Goal: Task Accomplishment & Management: Use online tool/utility

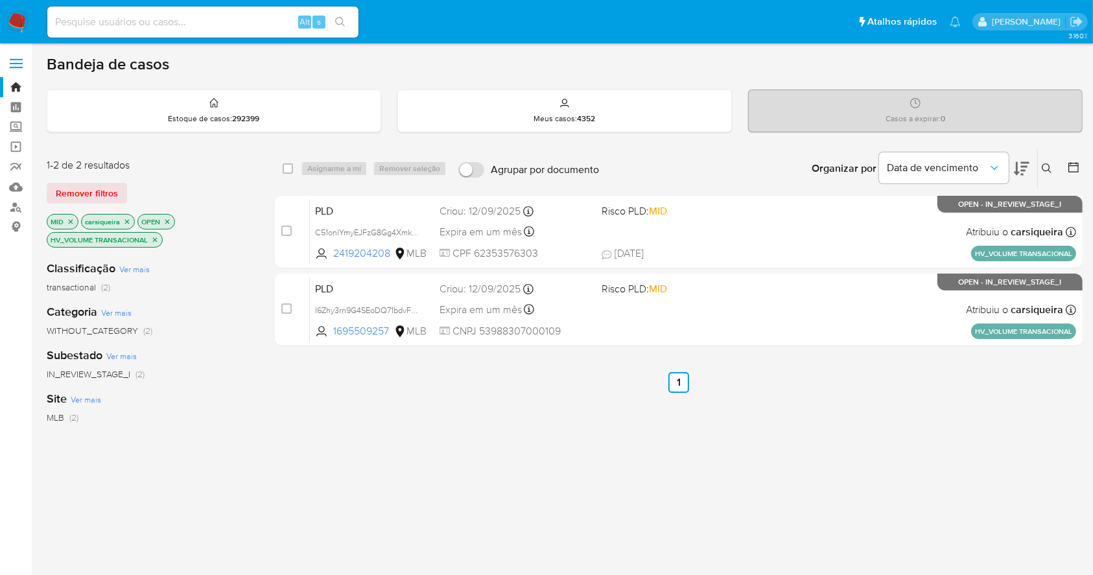
click at [18, 16] on img at bounding box center [17, 22] width 22 height 22
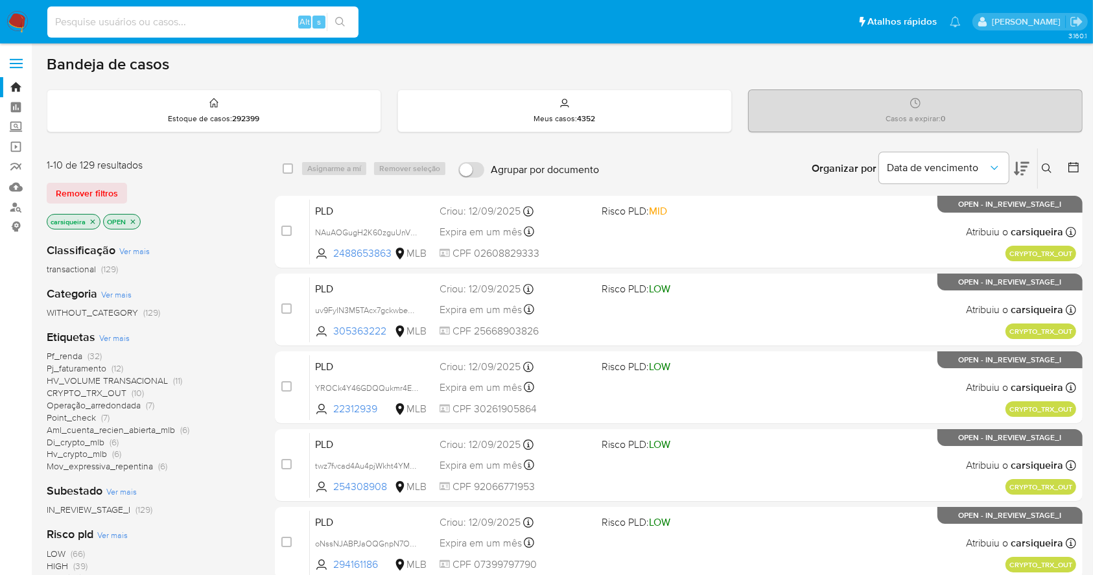
click at [228, 18] on input at bounding box center [202, 22] width 311 height 17
paste input "2g65Xkwh6ptH7nlRhsesK4Uh"
type input "2g65Xkwh6ptH7nlRhsesK4Uh"
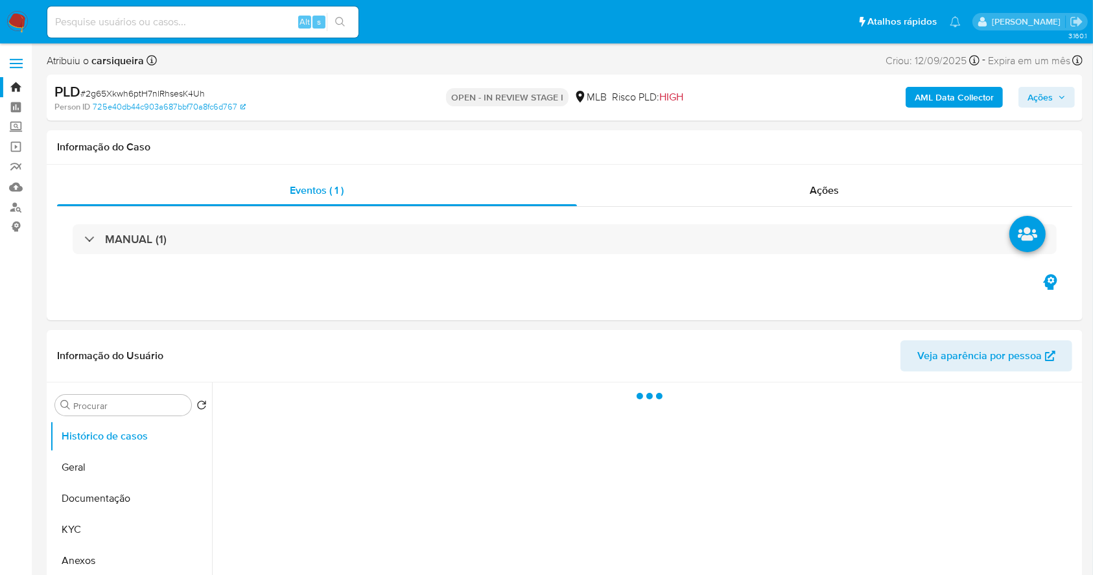
select select "10"
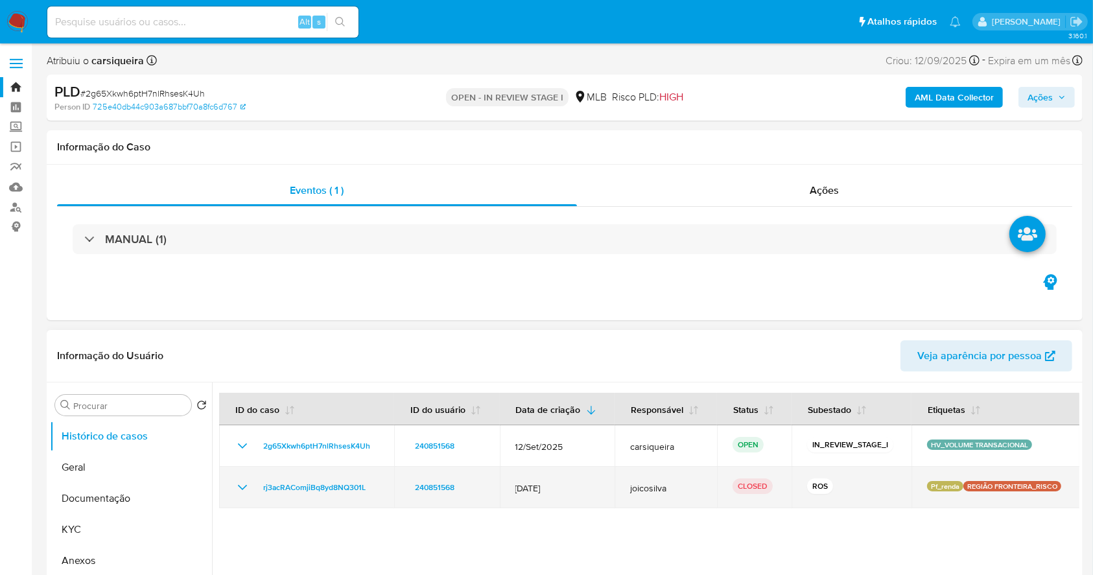
click at [244, 487] on icon "Mostrar/Ocultar" at bounding box center [242, 487] width 9 height 5
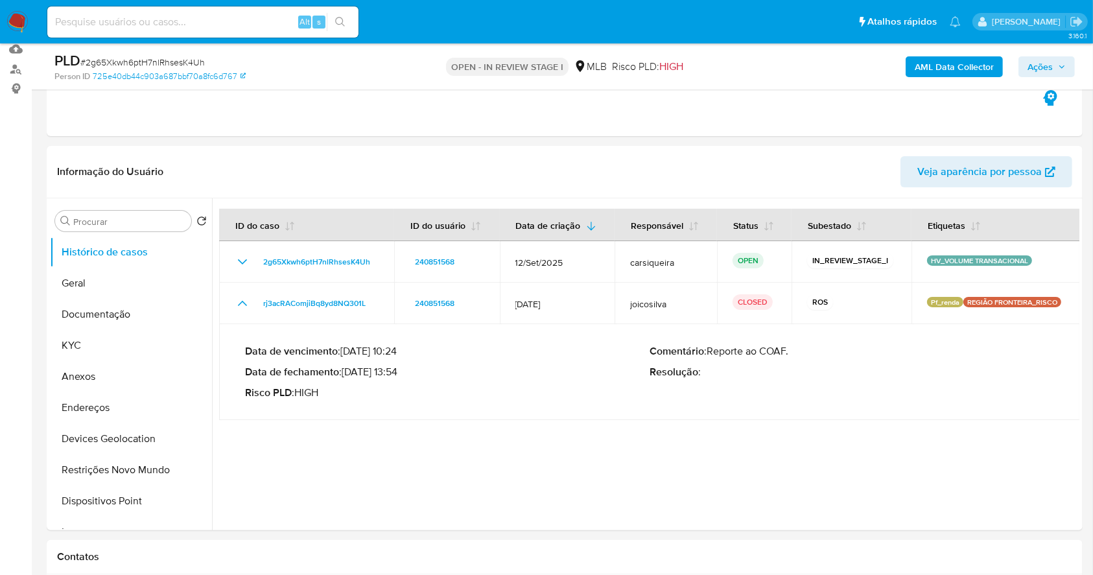
scroll to position [172, 0]
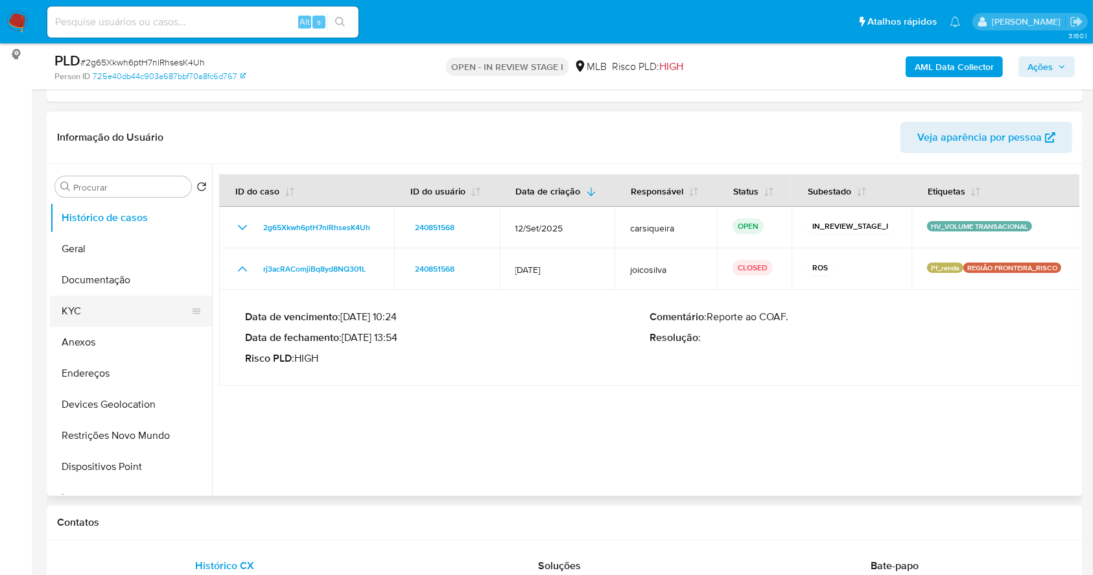
click at [131, 299] on button "KYC" at bounding box center [126, 311] width 152 height 31
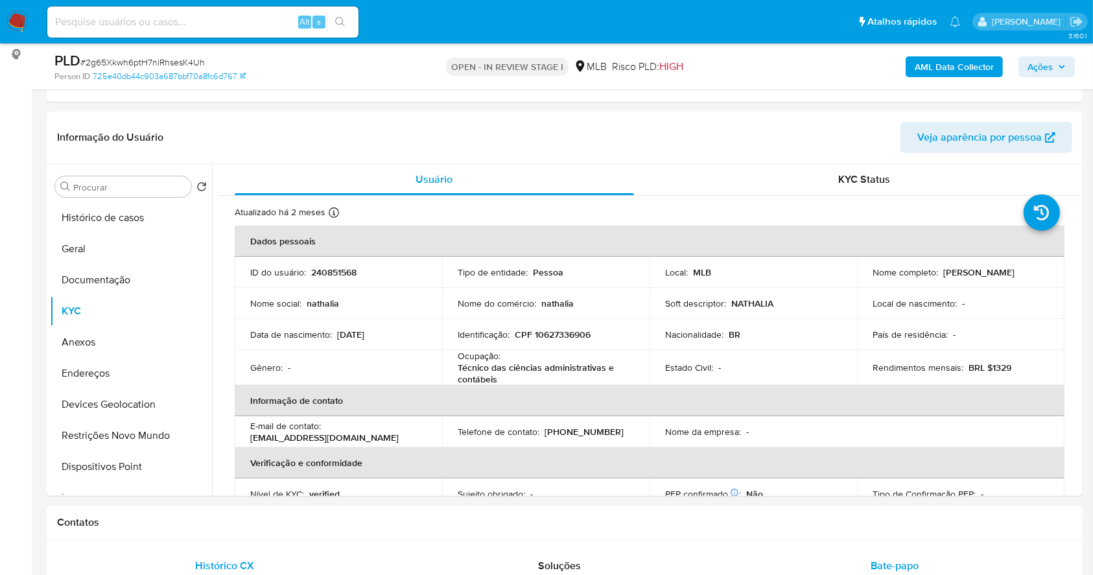
click at [884, 567] on span "Bate-papo" at bounding box center [895, 565] width 48 height 15
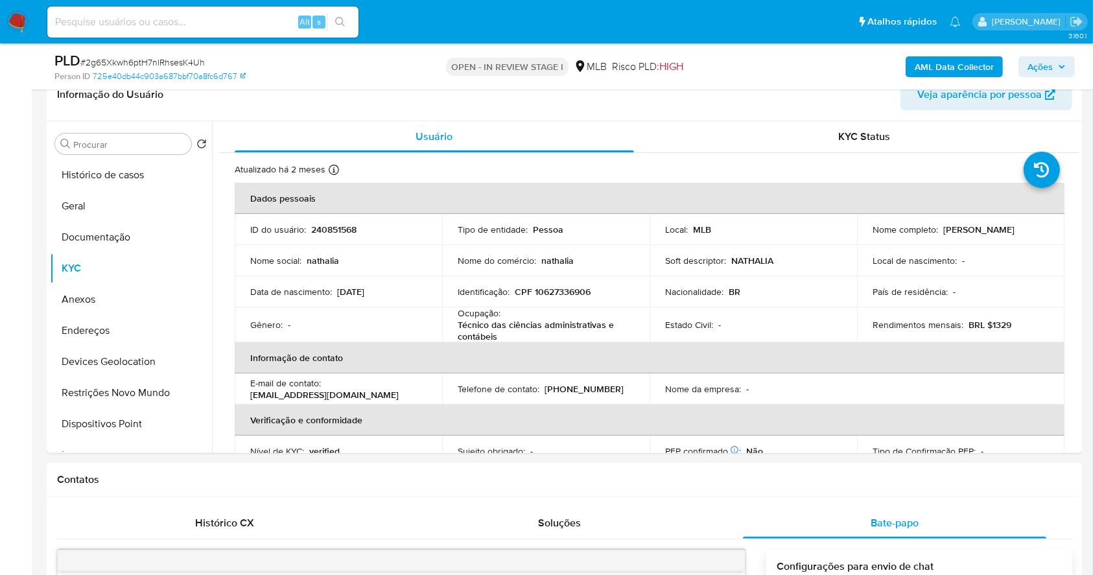
scroll to position [161, 0]
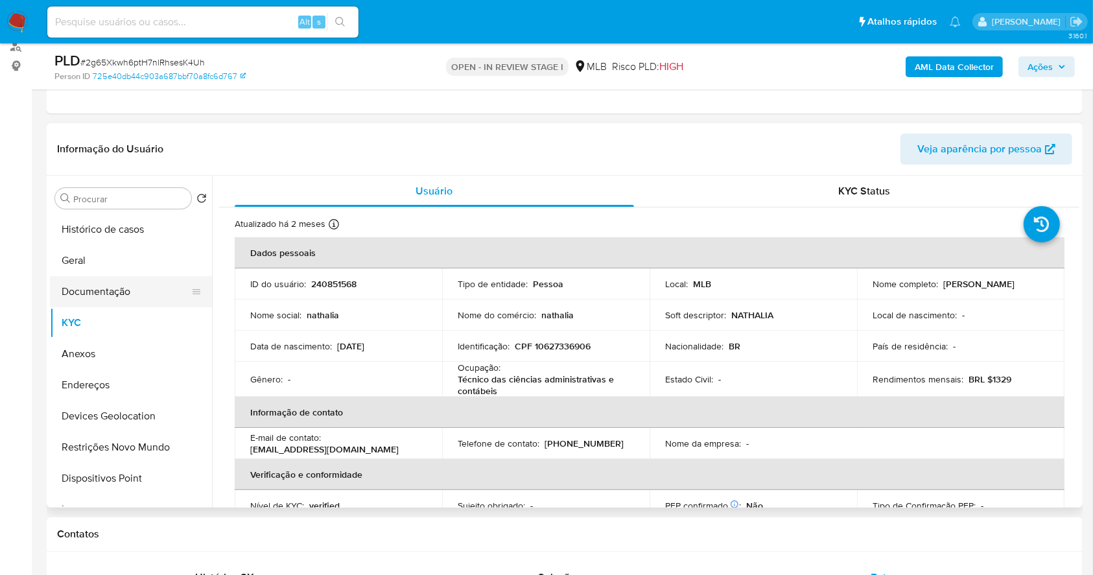
click at [130, 293] on button "Documentação" at bounding box center [126, 291] width 152 height 31
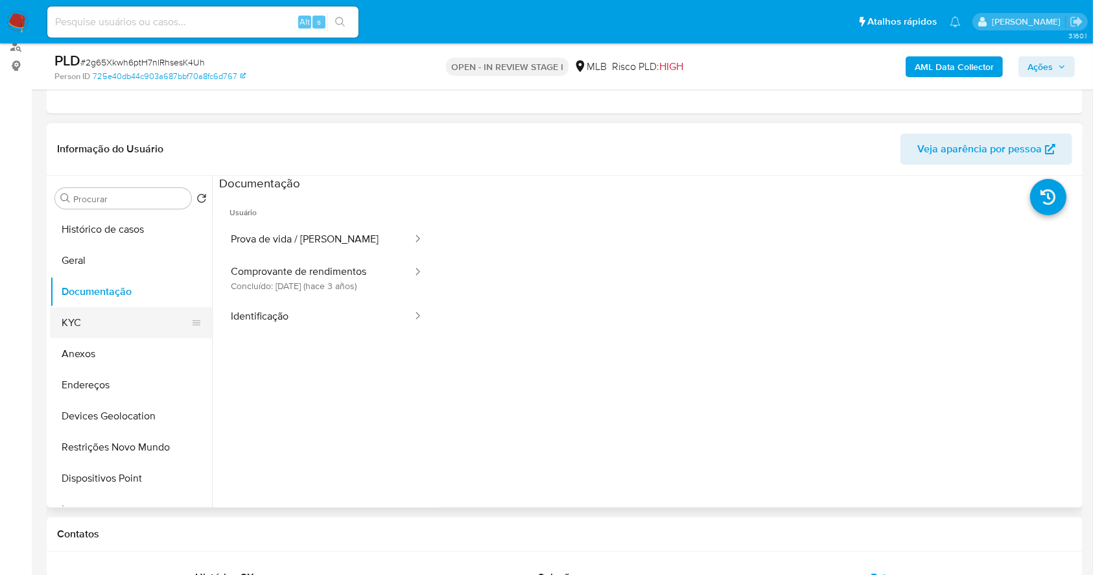
click at [121, 328] on button "KYC" at bounding box center [126, 322] width 152 height 31
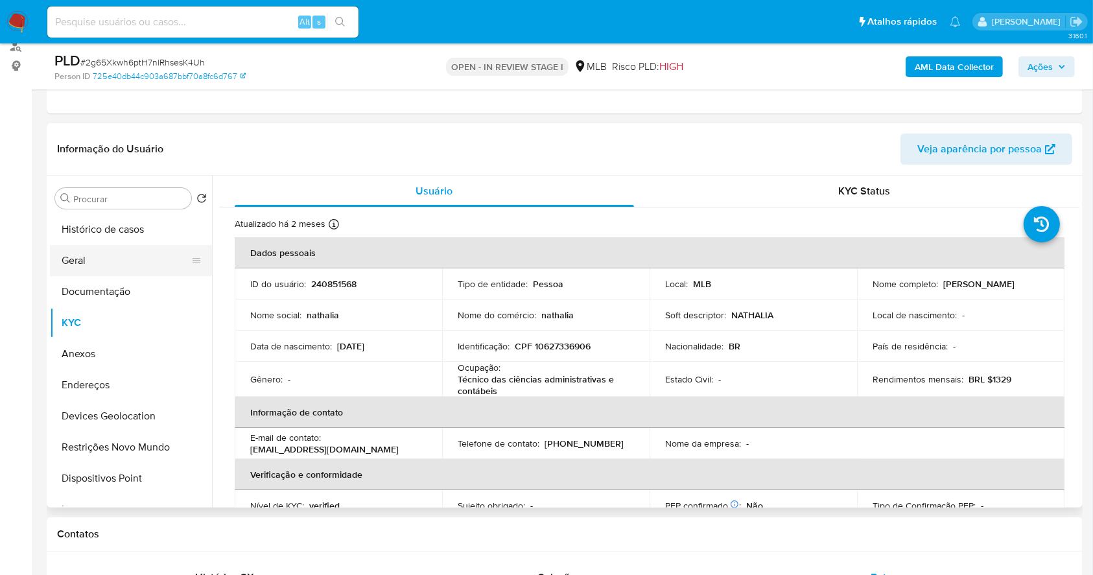
click at [99, 257] on button "Geral" at bounding box center [126, 260] width 152 height 31
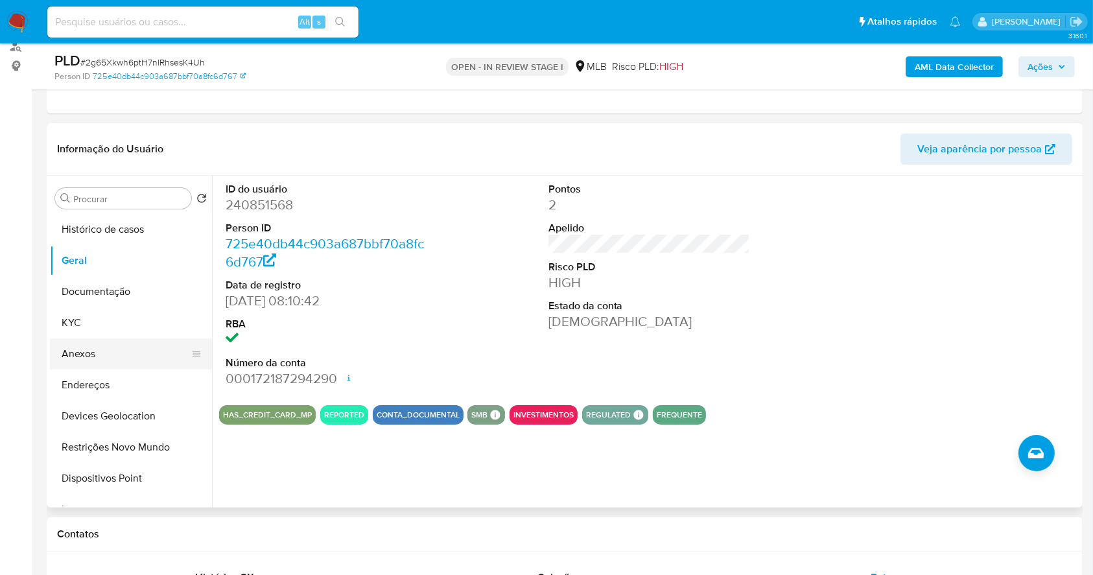
click at [110, 364] on button "Anexos" at bounding box center [126, 353] width 152 height 31
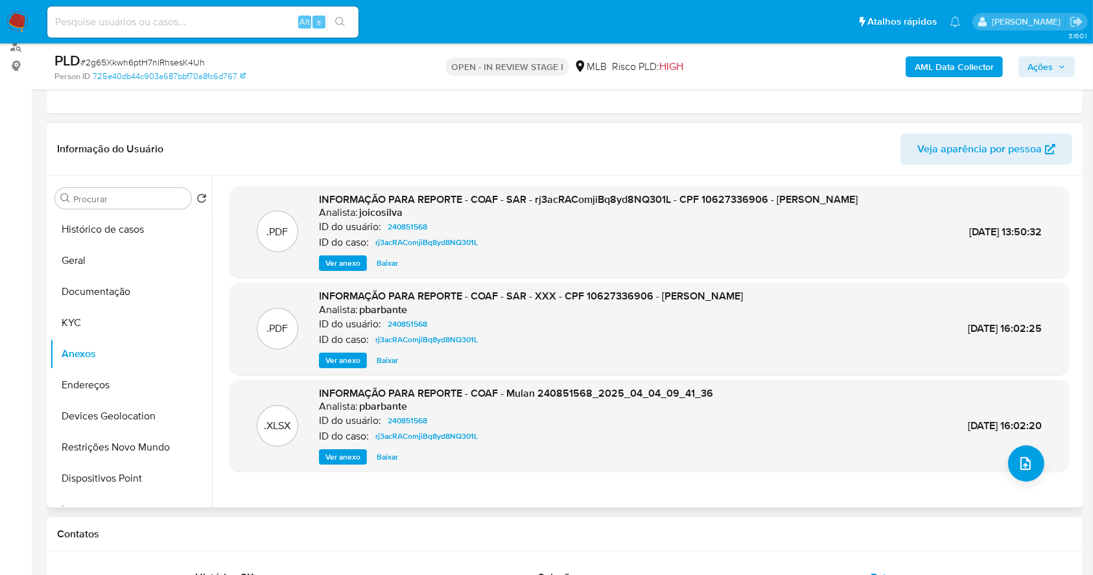
click at [343, 270] on span "Ver anexo" at bounding box center [342, 263] width 35 height 13
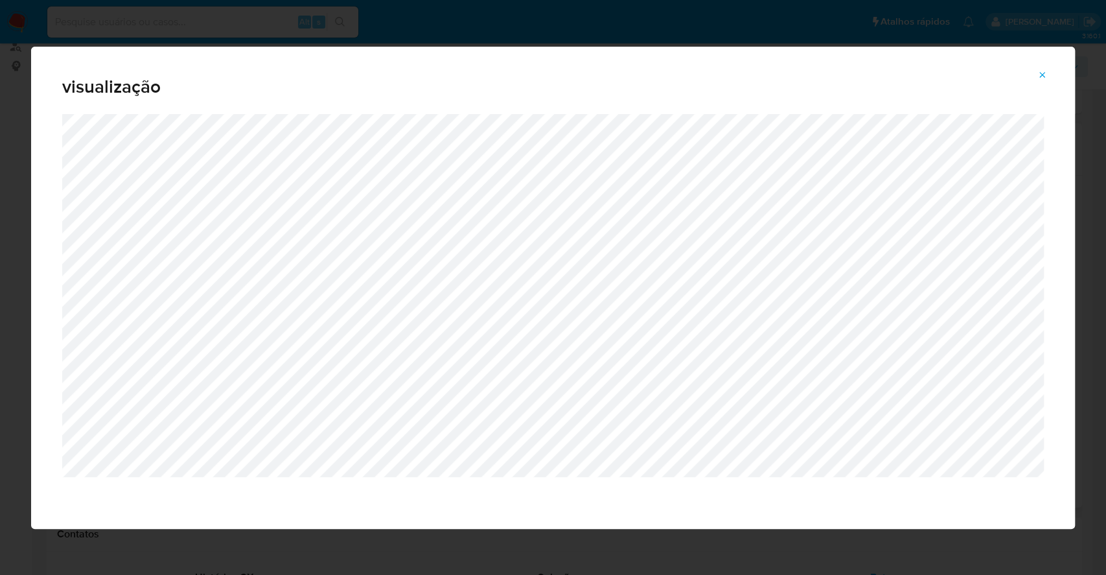
click at [1040, 78] on icon "Attachment preview" at bounding box center [1043, 75] width 10 height 10
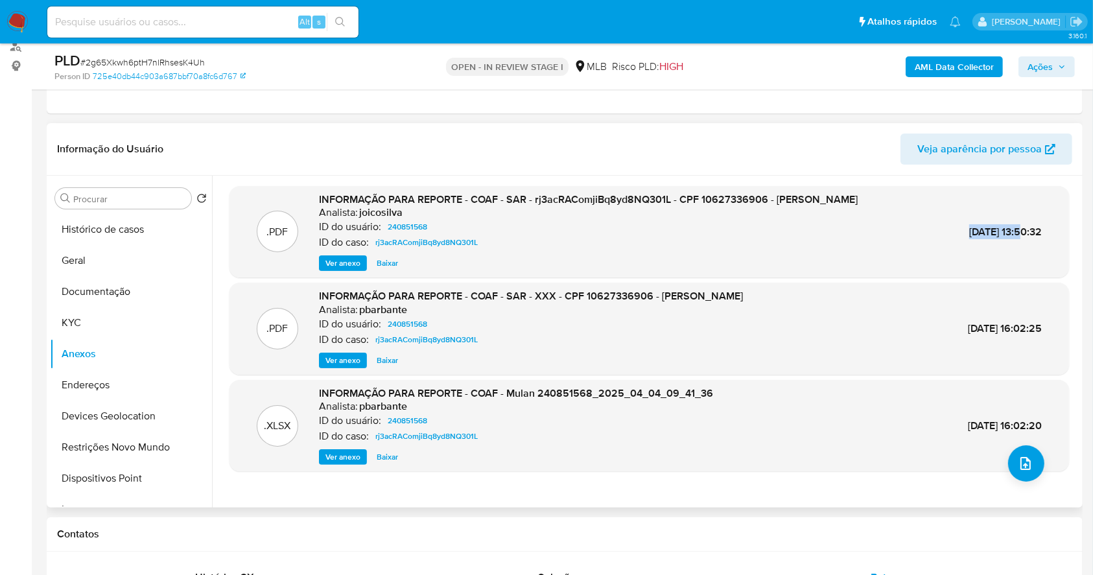
drag, startPoint x: 998, startPoint y: 226, endPoint x: 937, endPoint y: 236, distance: 61.2
click at [937, 236] on div ".PDF INFORMAÇÃO PARA REPORTE - COAF - SAR - rj3acRAComjiBq8yd8NQ301L - CPF 1062…" at bounding box center [649, 232] width 826 height 79
copy span "09/Abr/2025"
click at [100, 281] on button "Documentação" at bounding box center [126, 291] width 152 height 31
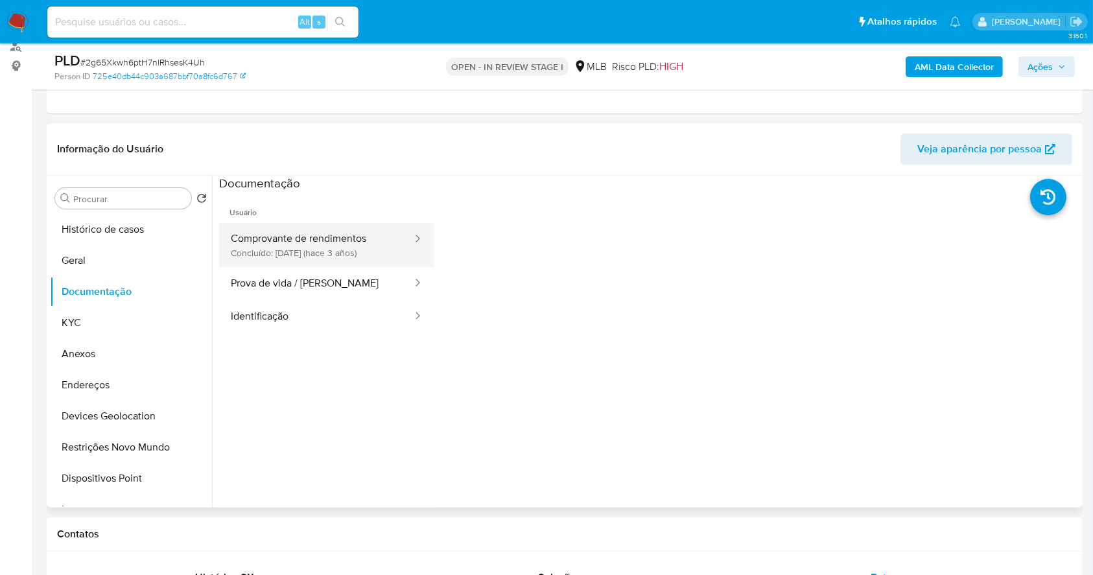
click at [248, 237] on button "Comprovante de rendimentos Concluído: 01/08/2022 (hace 3 años)" at bounding box center [316, 245] width 194 height 44
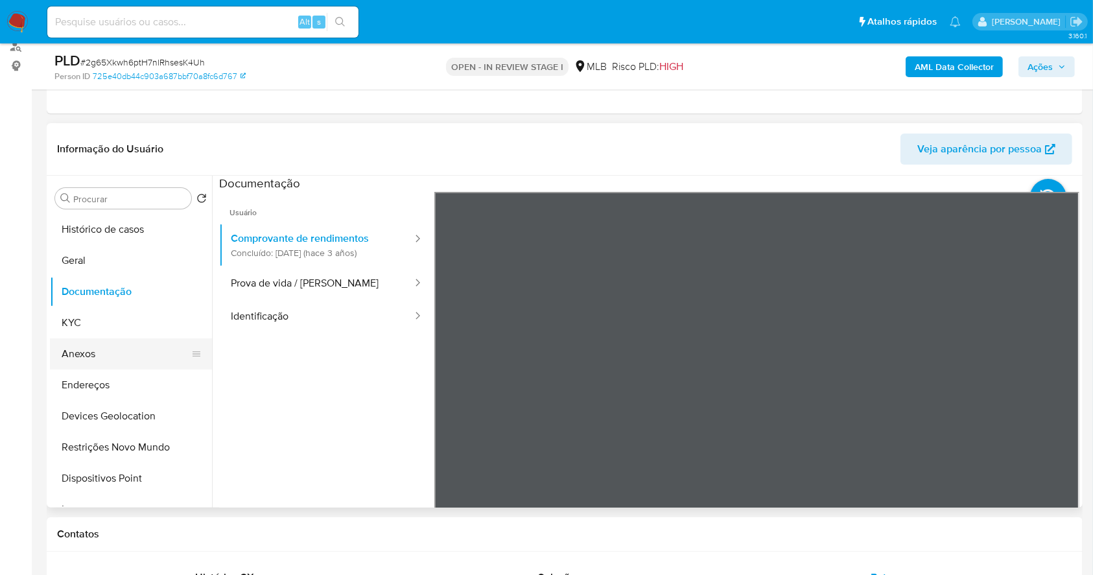
click at [145, 368] on button "Anexos" at bounding box center [126, 353] width 152 height 31
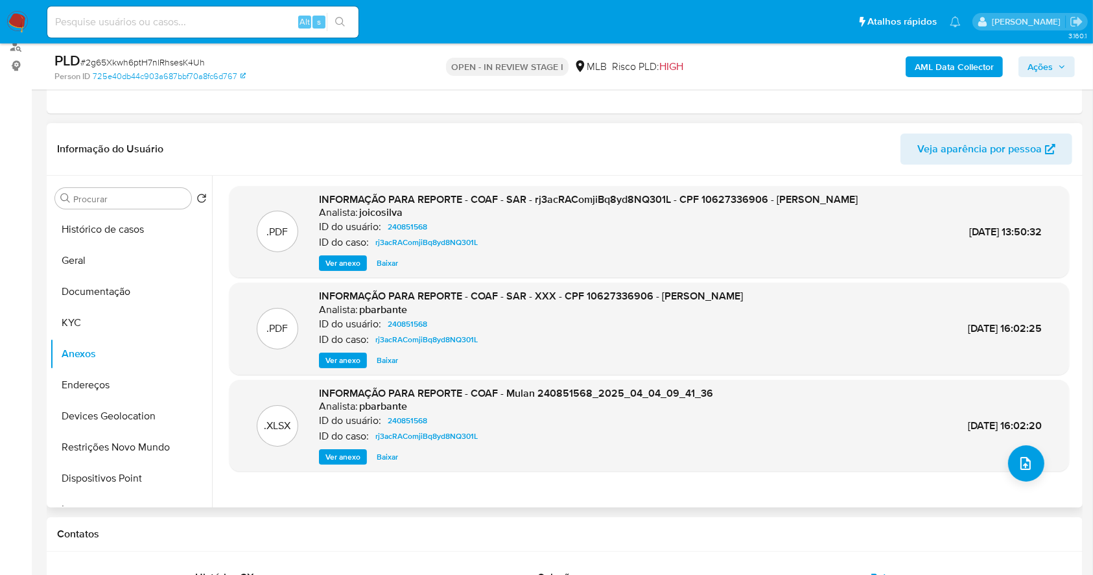
click at [336, 270] on span "Ver anexo" at bounding box center [342, 263] width 35 height 13
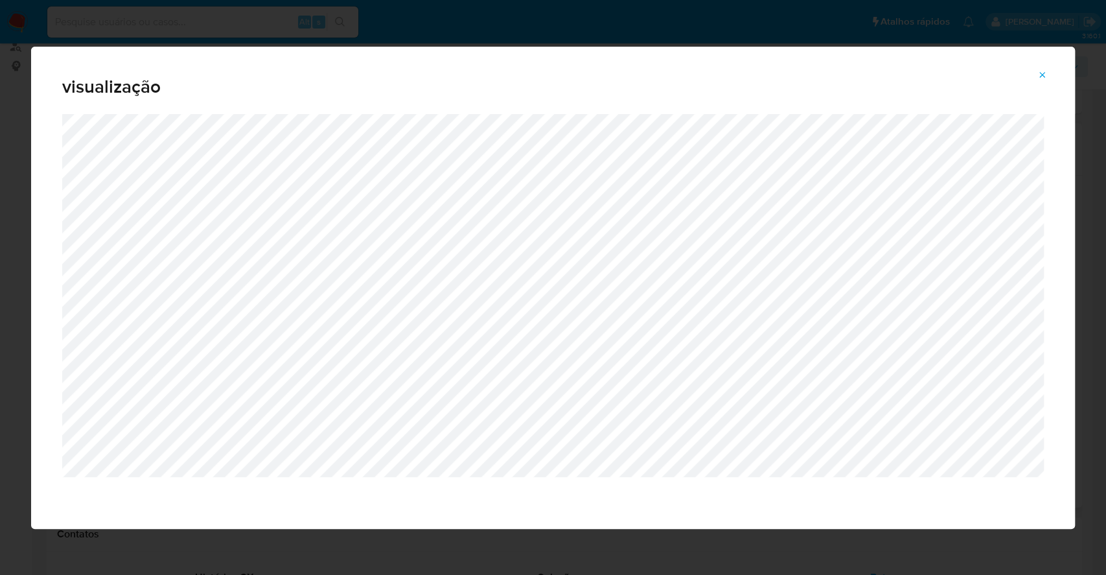
click at [1039, 79] on icon "Attachment preview" at bounding box center [1043, 75] width 10 height 10
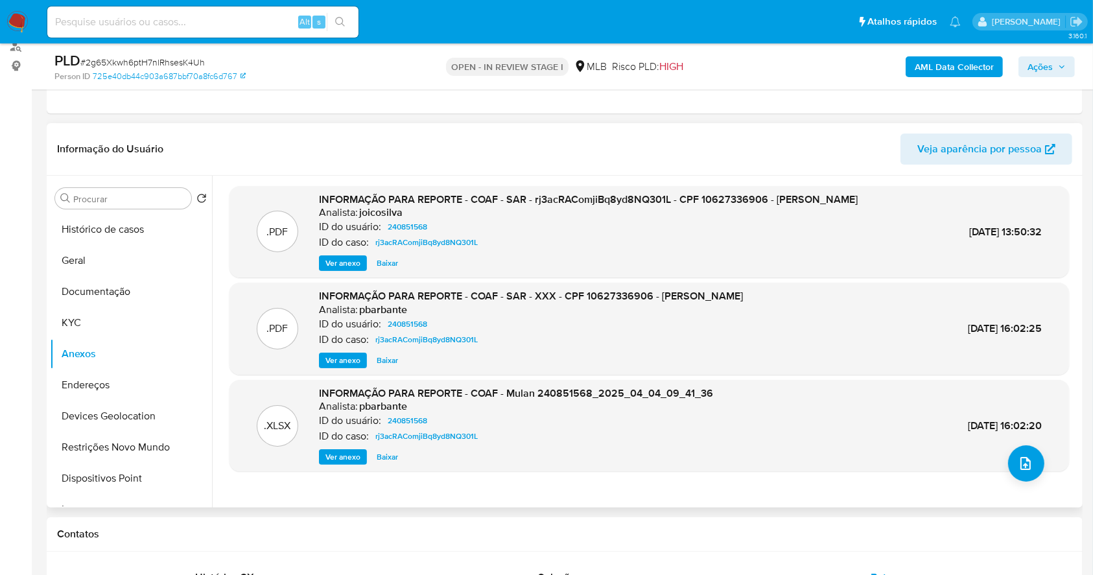
click at [928, 69] on b "AML Data Collector" at bounding box center [954, 66] width 79 height 21
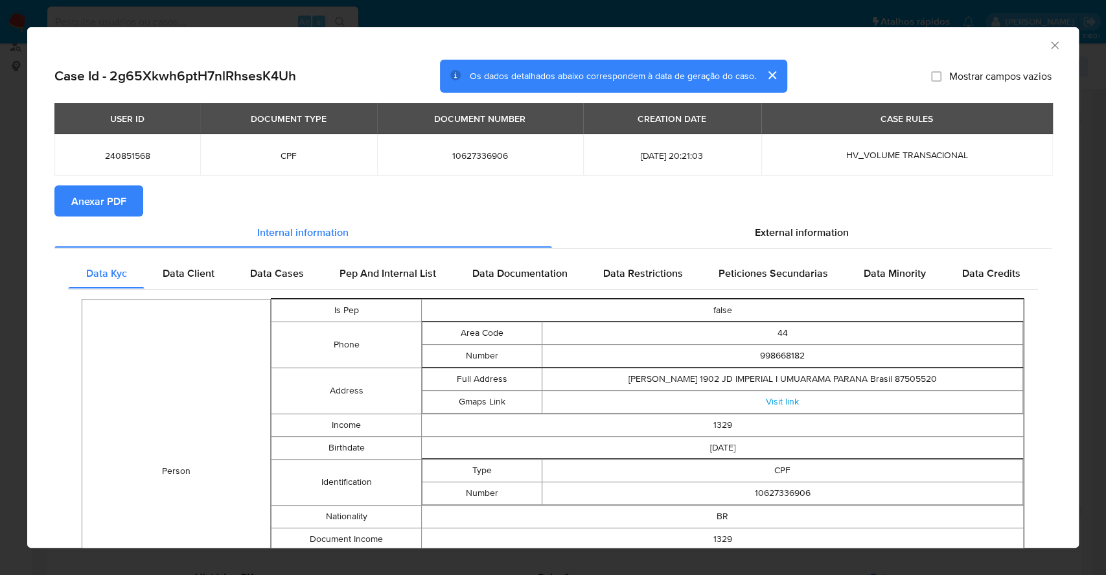
click at [130, 194] on button "Anexar PDF" at bounding box center [98, 200] width 89 height 31
click at [0, 299] on div "AML Data Collector Case Id - 2g65Xkwh6ptH7nlRhsesK4Uh Os dados detalhados abaix…" at bounding box center [553, 287] width 1106 height 575
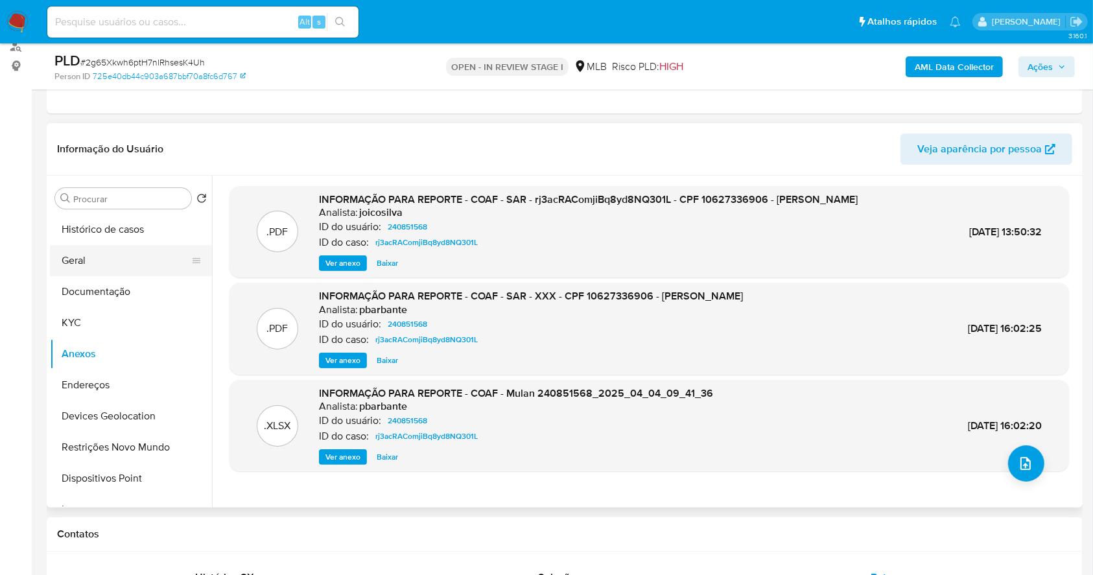
click at [143, 263] on button "Geral" at bounding box center [126, 260] width 152 height 31
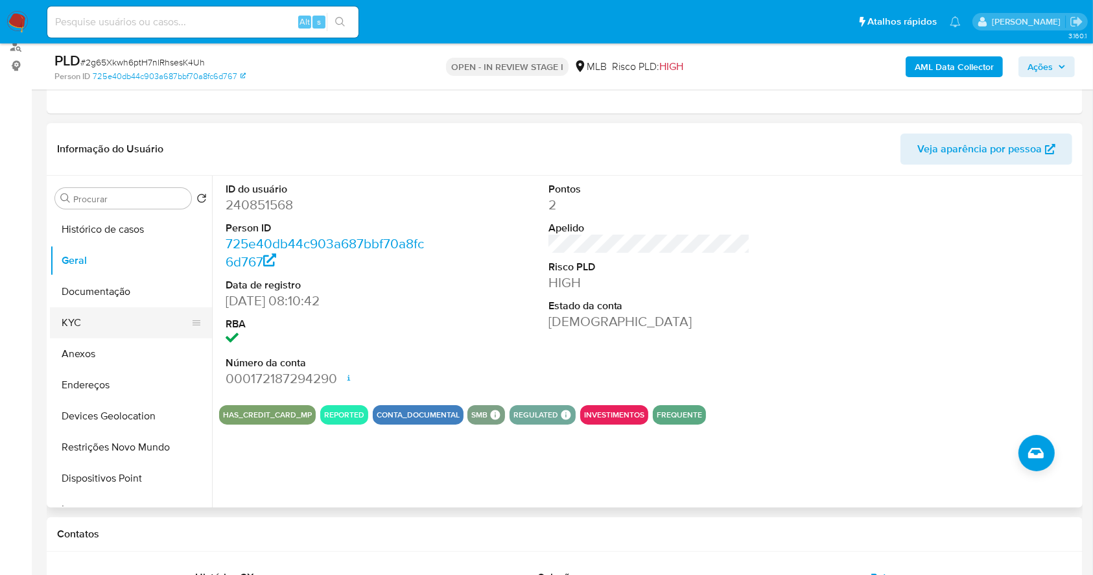
click at [106, 314] on button "KYC" at bounding box center [126, 322] width 152 height 31
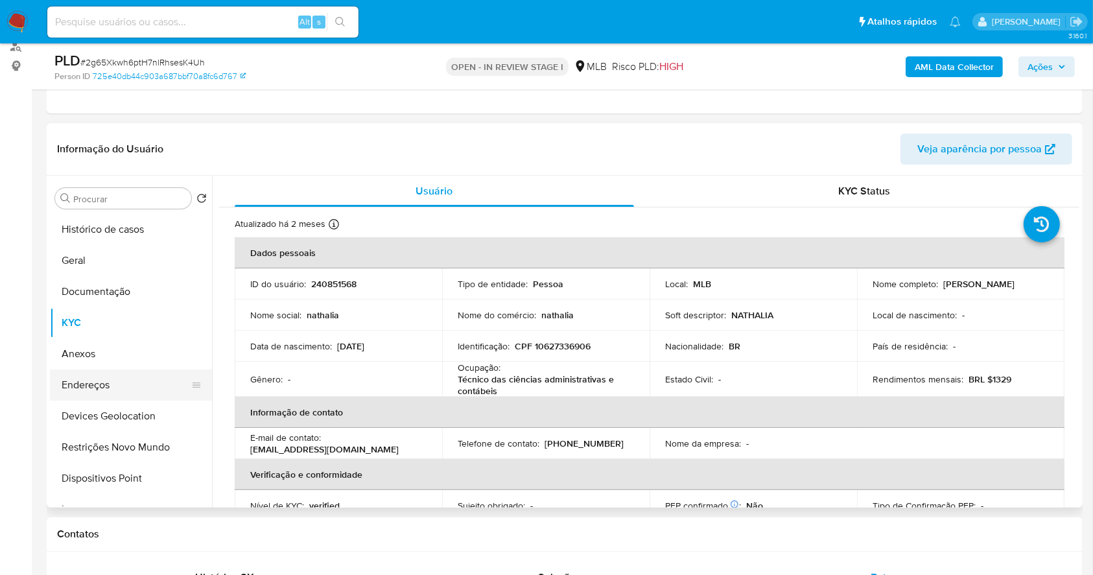
click at [136, 373] on button "Endereços" at bounding box center [126, 384] width 152 height 31
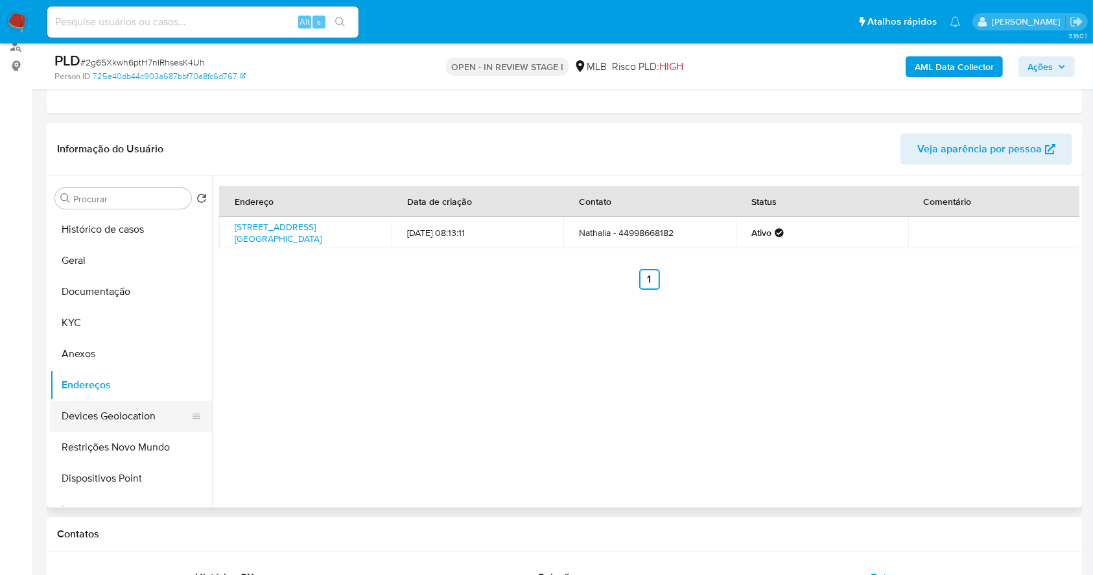
click at [135, 421] on button "Devices Geolocation" at bounding box center [126, 416] width 152 height 31
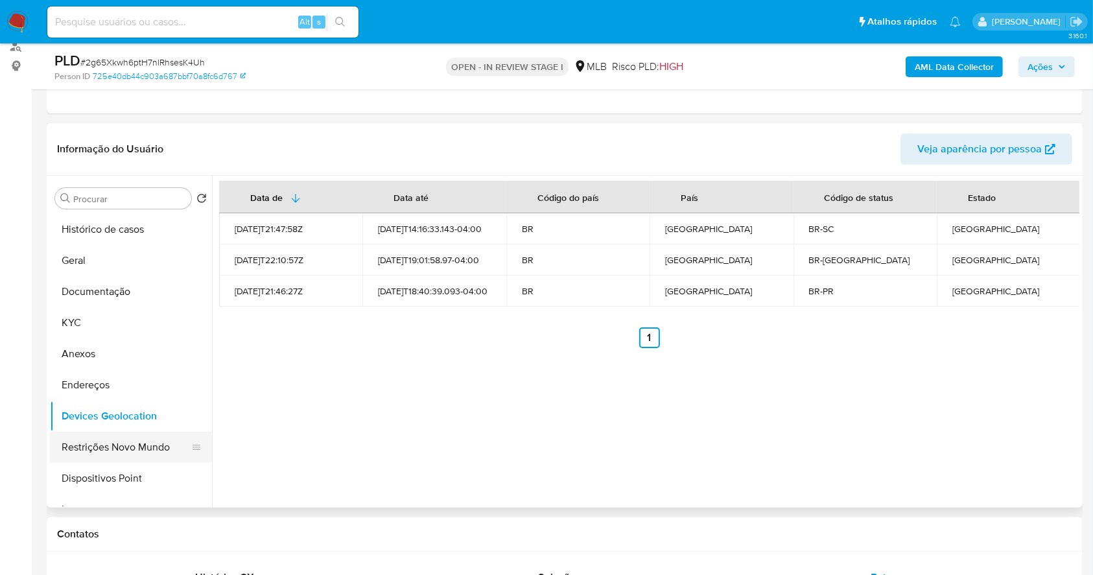
click at [115, 434] on button "Restrições Novo Mundo" at bounding box center [126, 447] width 152 height 31
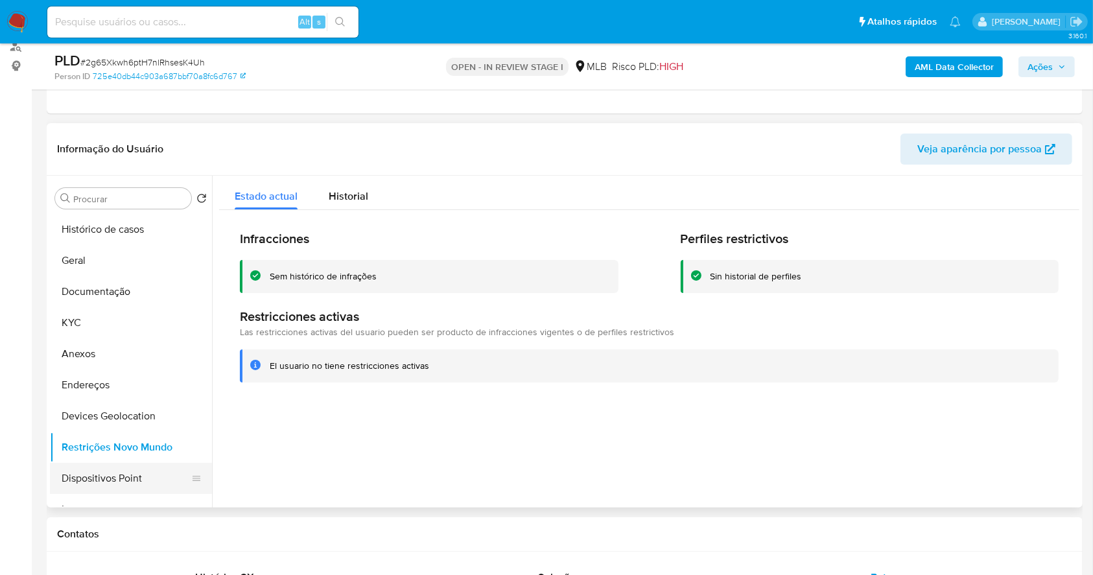
click at [158, 473] on button "Dispositivos Point" at bounding box center [126, 478] width 152 height 31
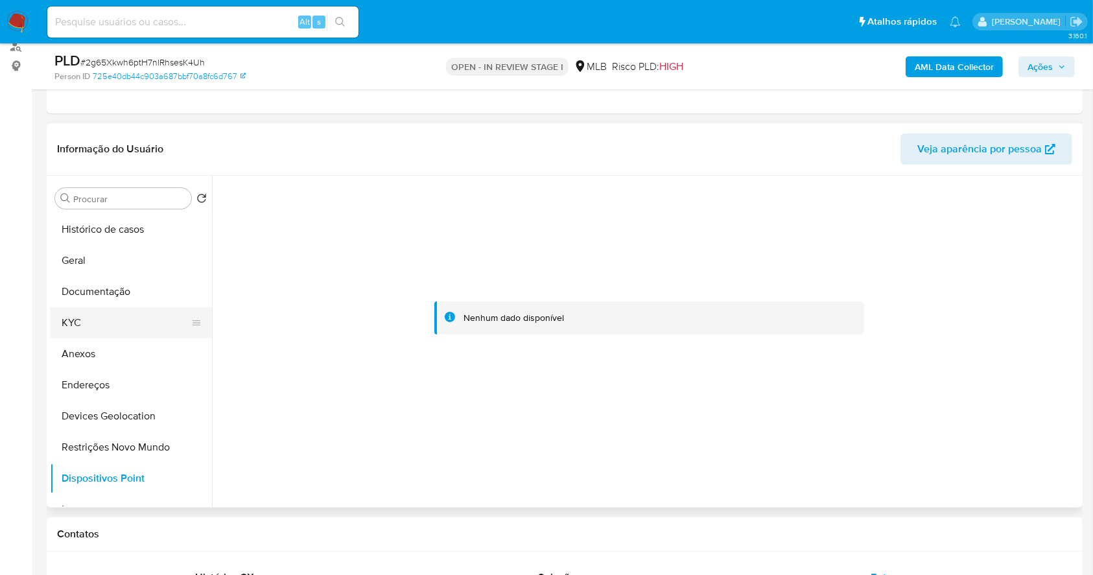
click at [108, 319] on button "KYC" at bounding box center [126, 322] width 152 height 31
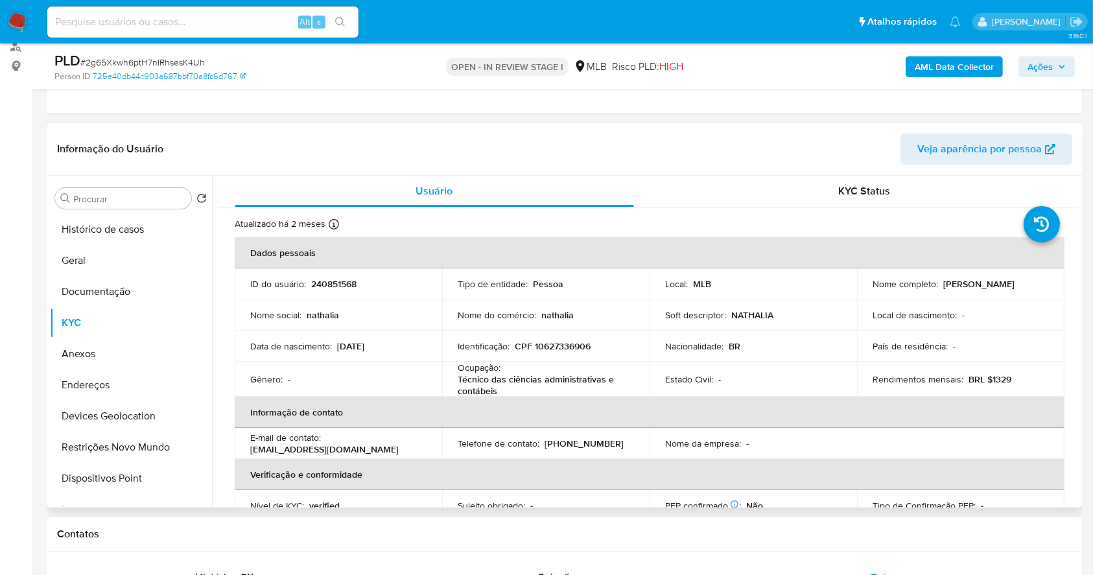
click at [570, 345] on p "CPF 10627336906" at bounding box center [553, 346] width 76 height 12
copy p "10627336906"
click at [376, 373] on div "Gênero : -" at bounding box center [338, 379] width 176 height 12
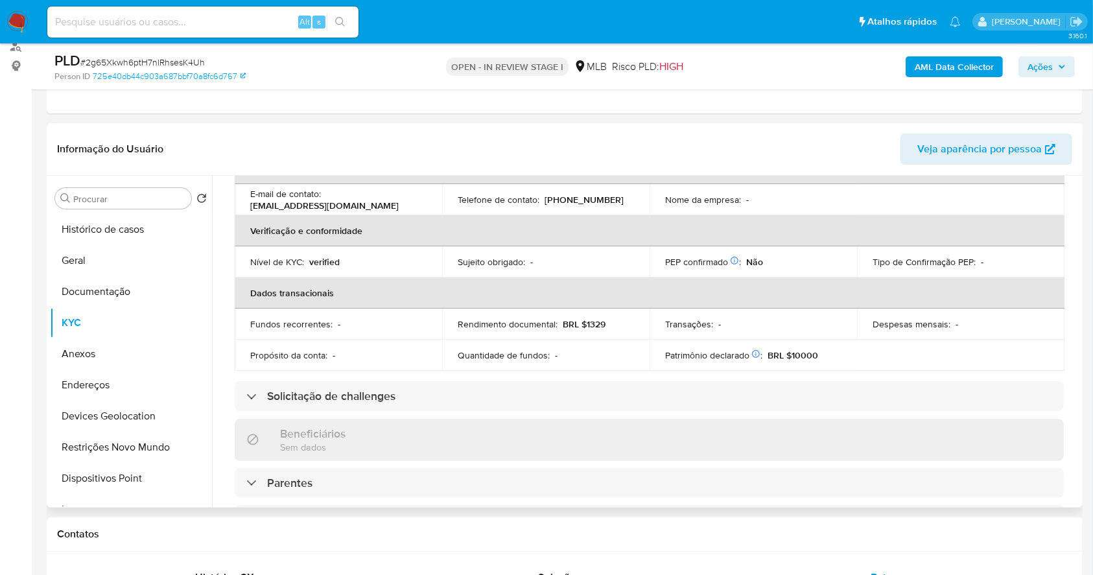
scroll to position [34, 0]
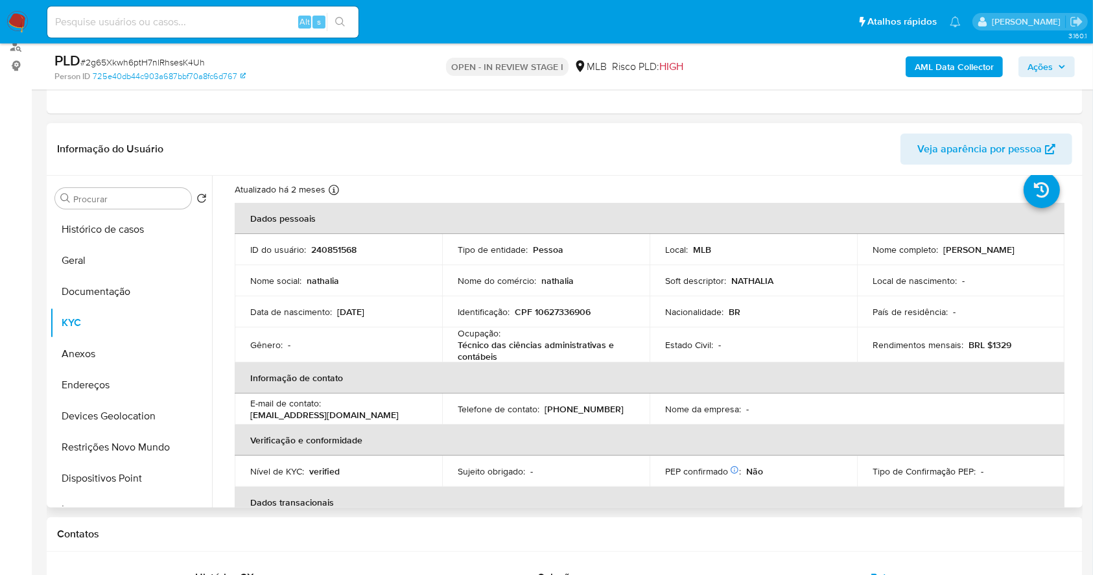
click at [554, 310] on p "CPF 10627336906" at bounding box center [553, 312] width 76 height 12
copy p "10627336906"
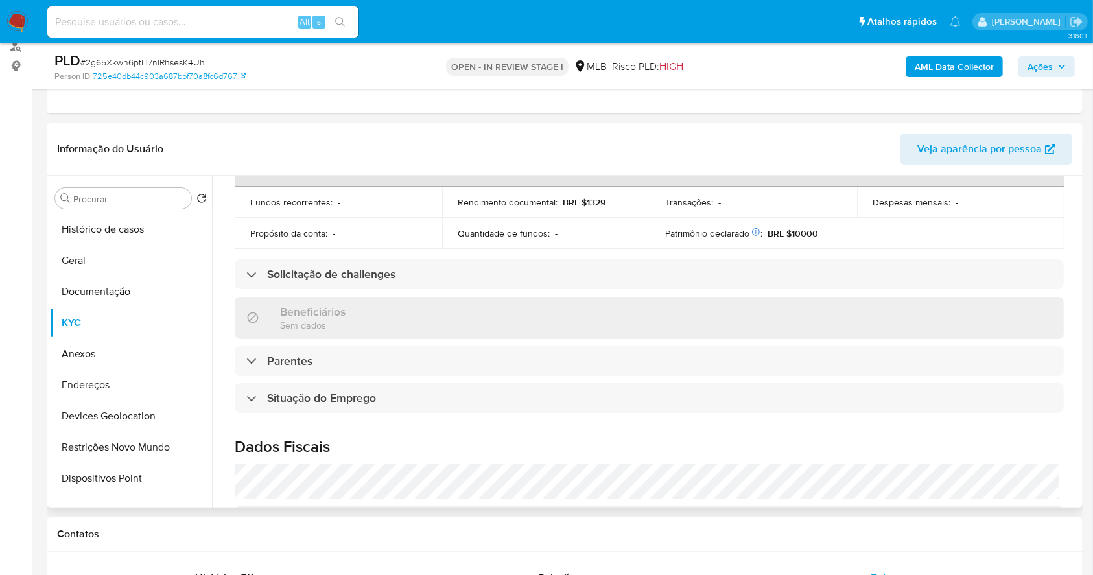
scroll to position [555, 0]
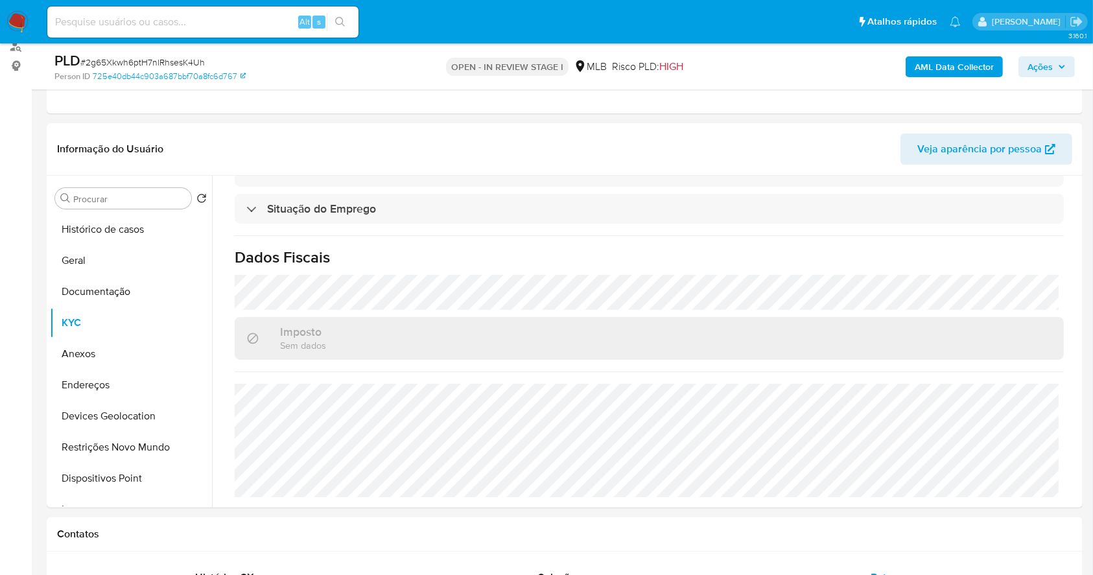
click at [1047, 66] on span "Ações" at bounding box center [1039, 66] width 25 height 21
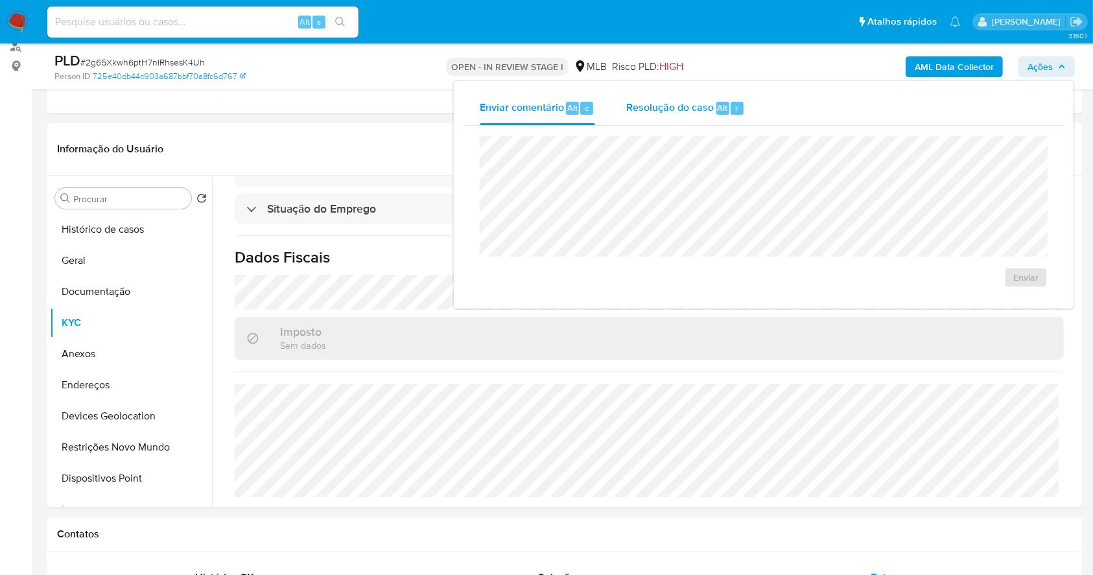
click at [688, 110] on span "Resolução do caso" at bounding box center [670, 107] width 88 height 15
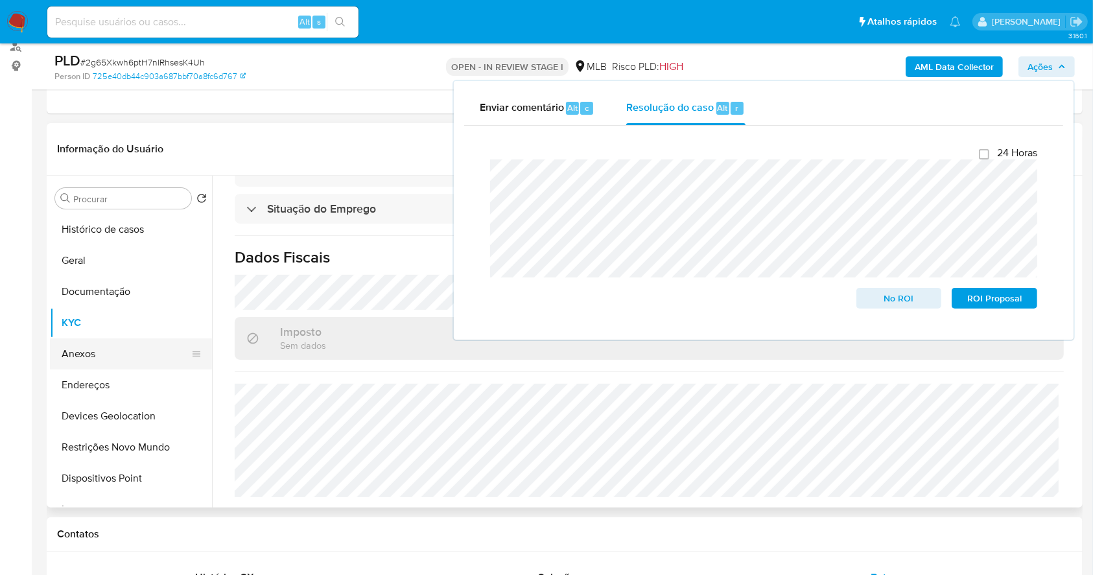
click at [123, 340] on button "Anexos" at bounding box center [126, 353] width 152 height 31
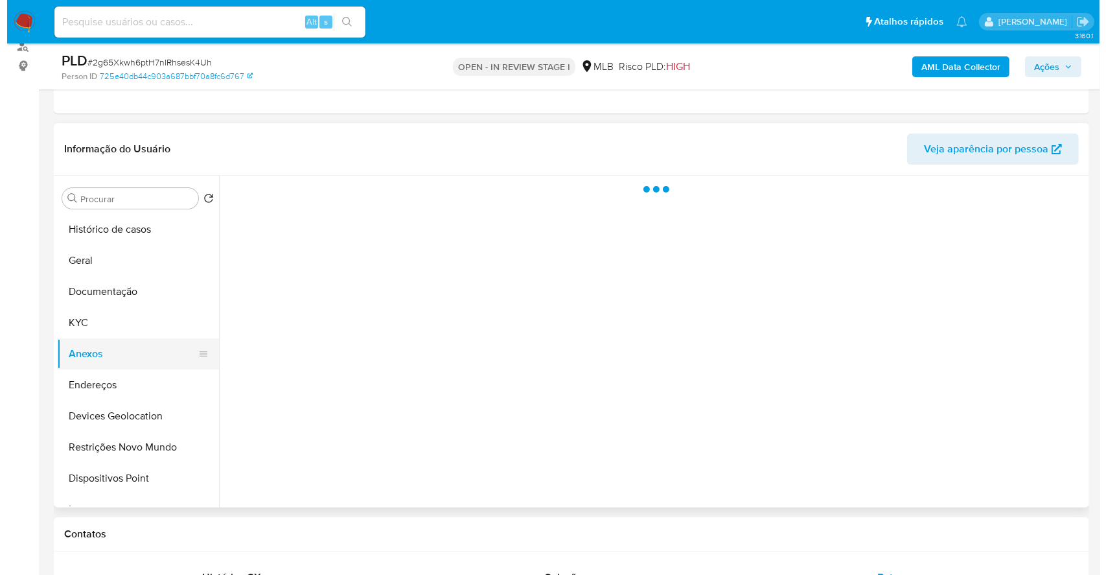
scroll to position [0, 0]
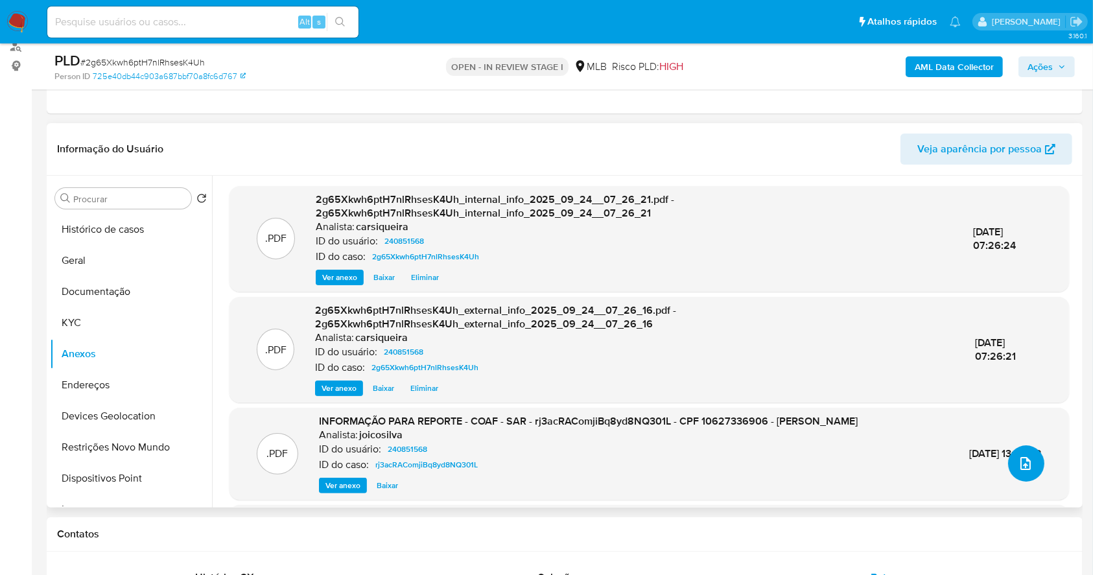
click at [1008, 467] on button "upload-file" at bounding box center [1026, 463] width 36 height 36
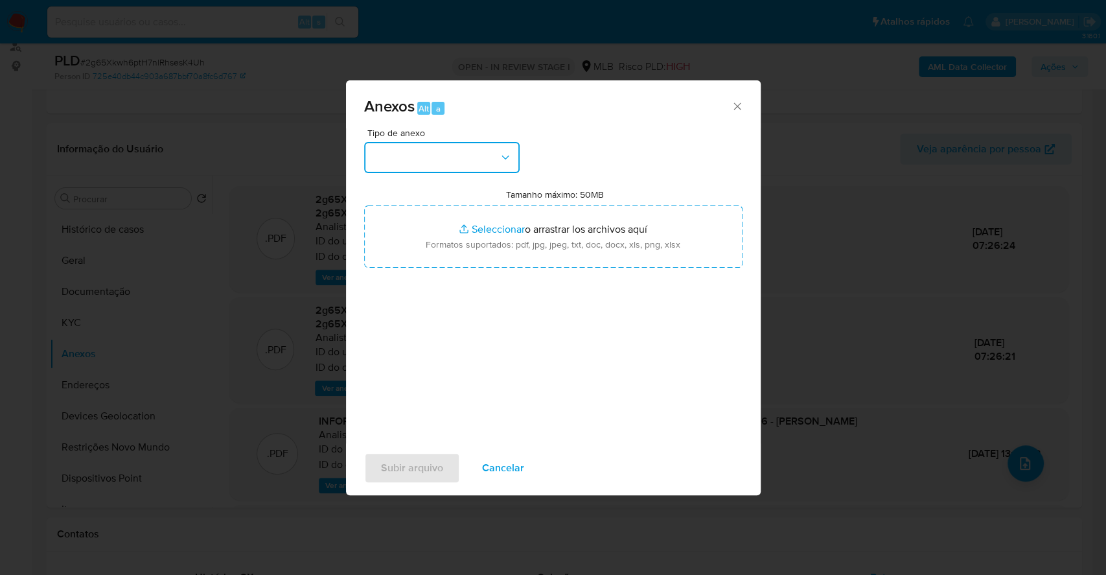
click at [459, 156] on button "button" at bounding box center [442, 157] width 156 height 31
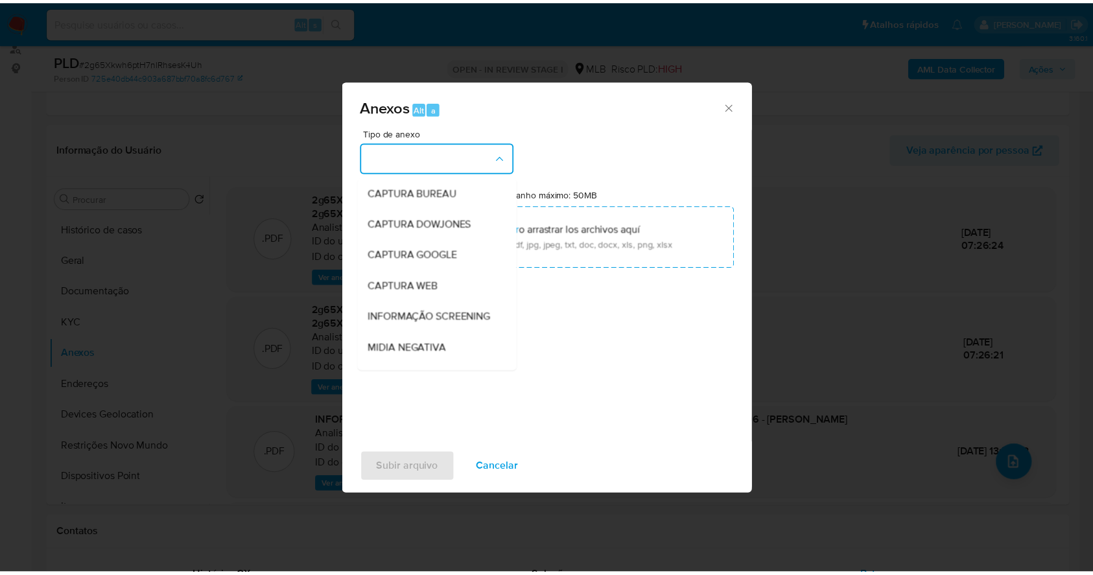
scroll to position [199, 0]
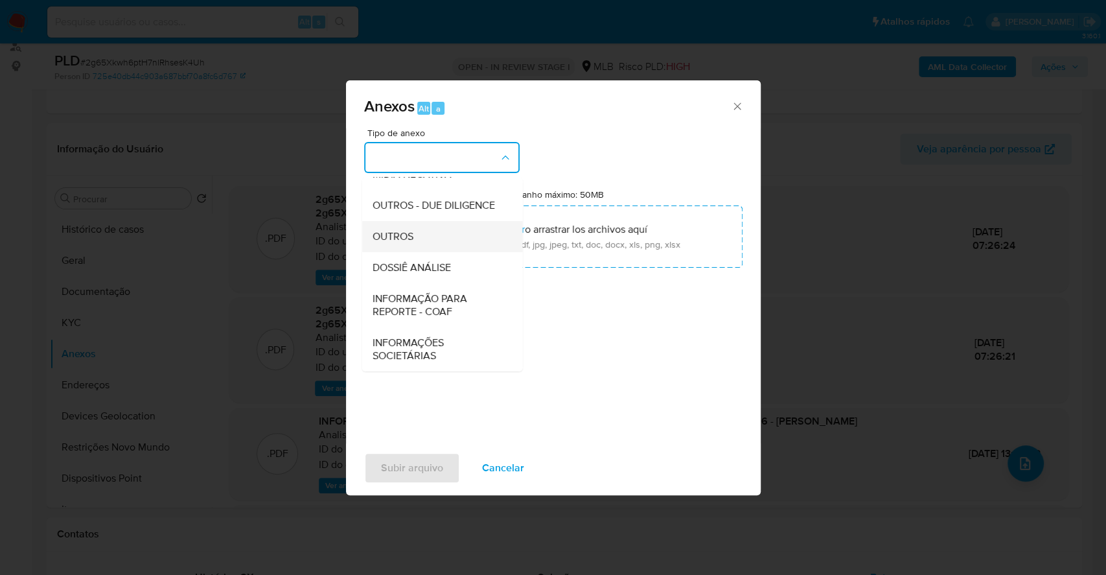
click at [441, 227] on div "OUTROS" at bounding box center [438, 236] width 132 height 31
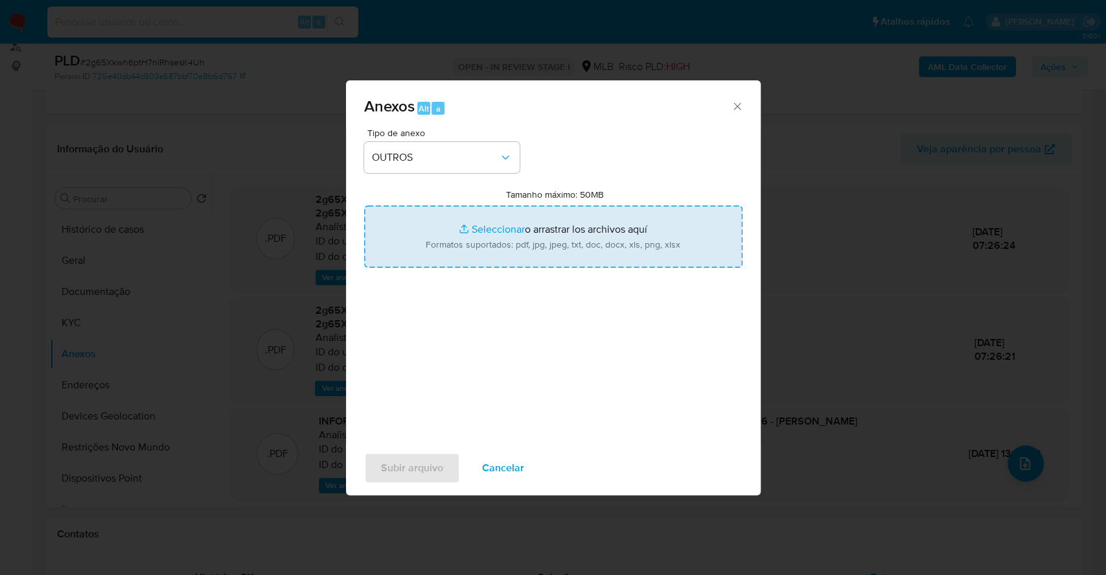
click at [491, 229] on input "Tamanho máximo: 50MB Seleccionar archivos" at bounding box center [553, 236] width 379 height 62
type input "C:\fakepath\DECLINIO - 2g65Xkwh6ptH7nlRhsesK4Uh - CPF 10627336906 - NATHALIA TH…"
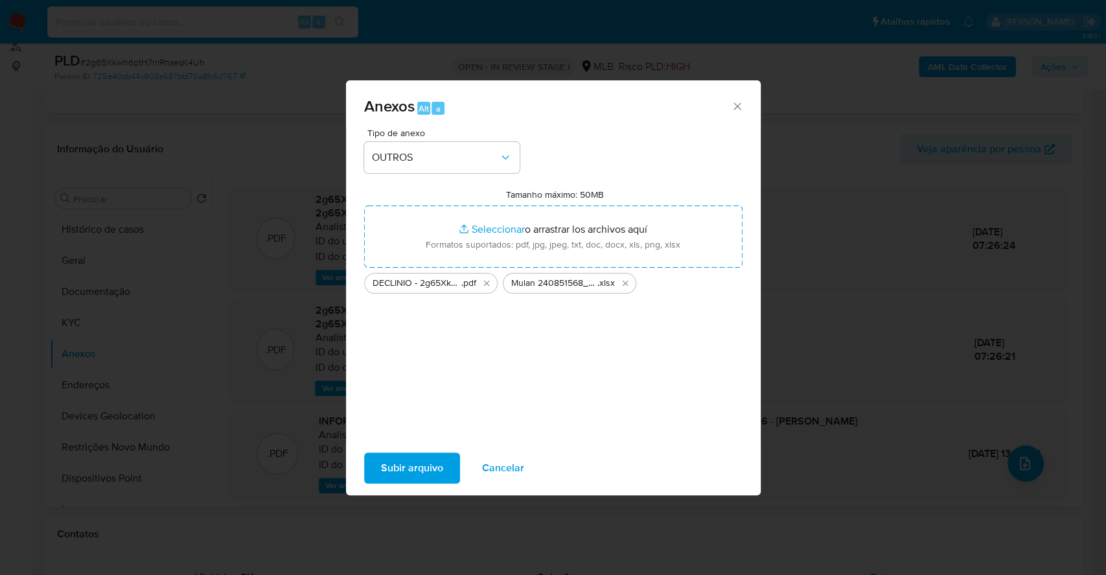
click at [413, 467] on span "Subir arquivo" at bounding box center [412, 468] width 62 height 29
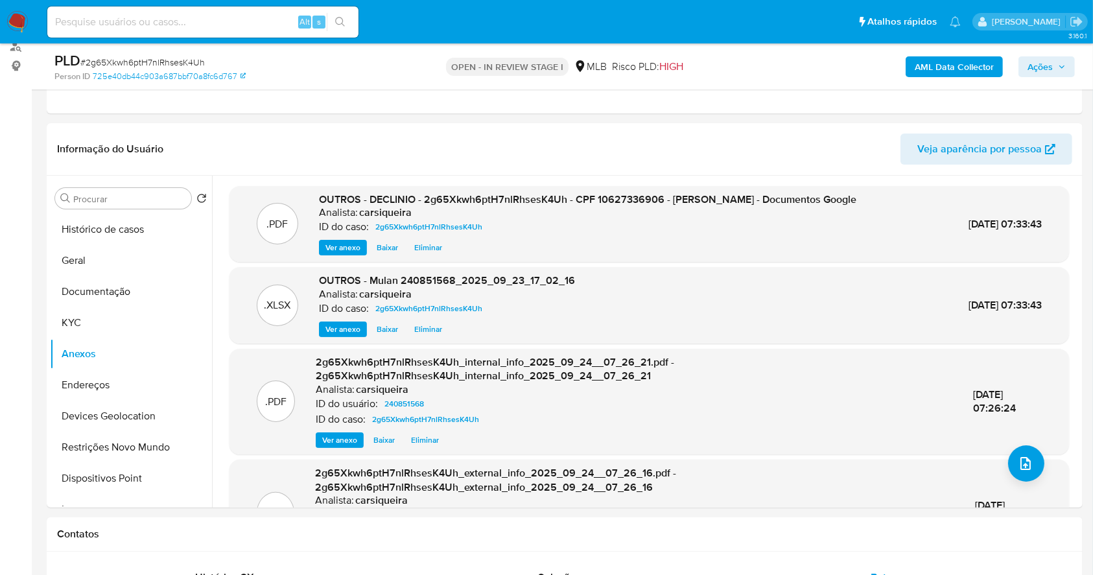
click at [1060, 60] on span "Ações" at bounding box center [1046, 67] width 38 height 18
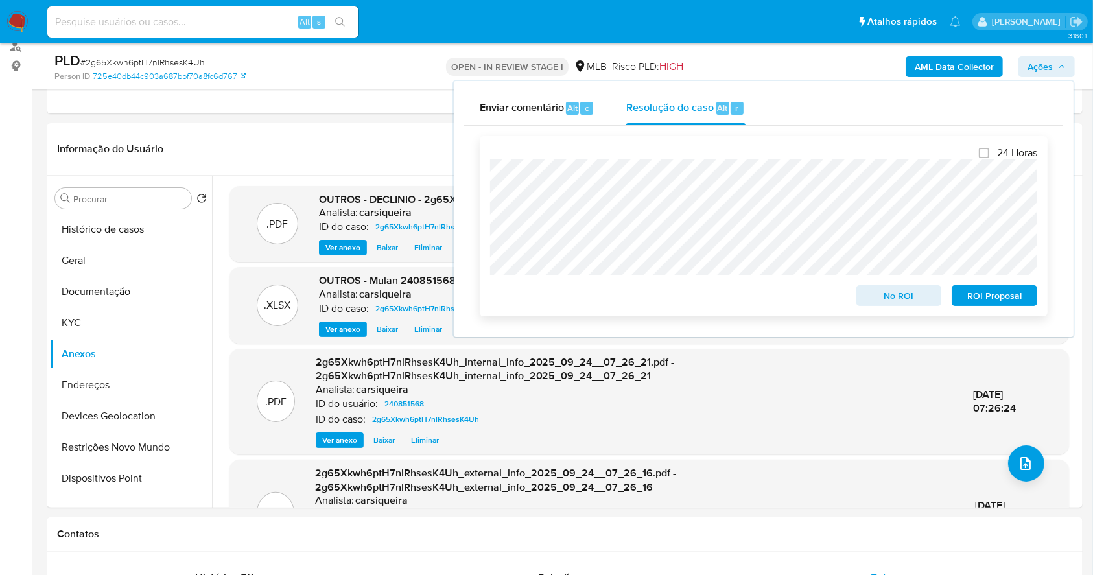
click at [915, 301] on span "No ROI" at bounding box center [898, 296] width 67 height 18
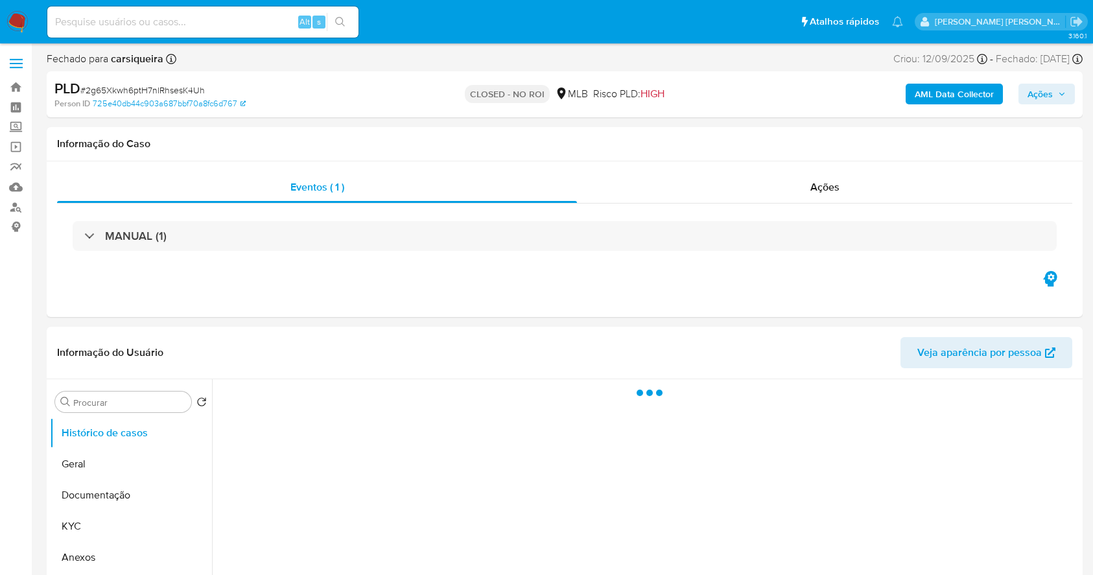
select select "10"
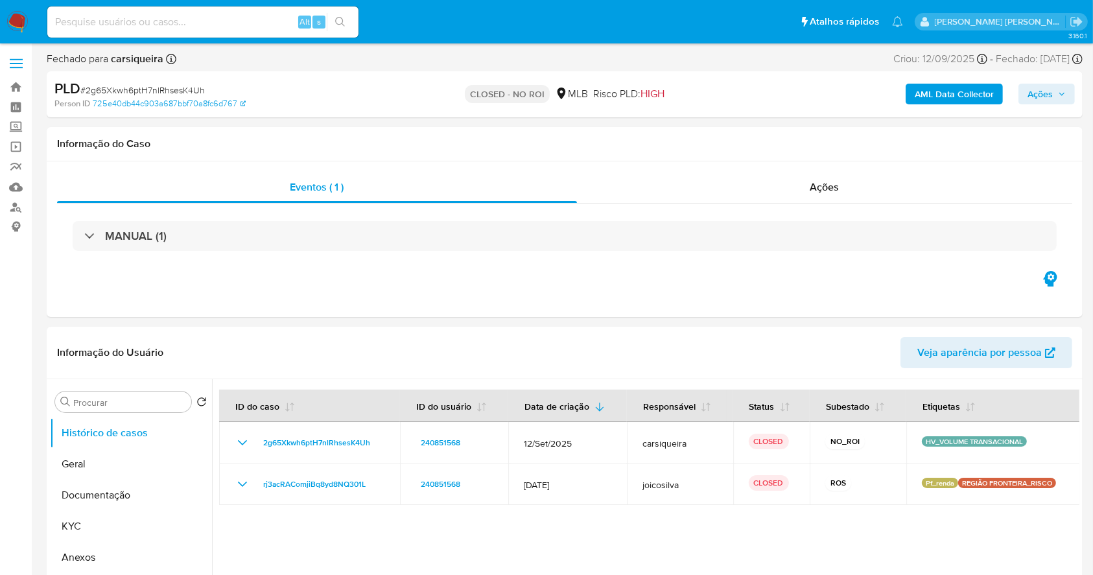
click at [18, 29] on img at bounding box center [17, 22] width 22 height 22
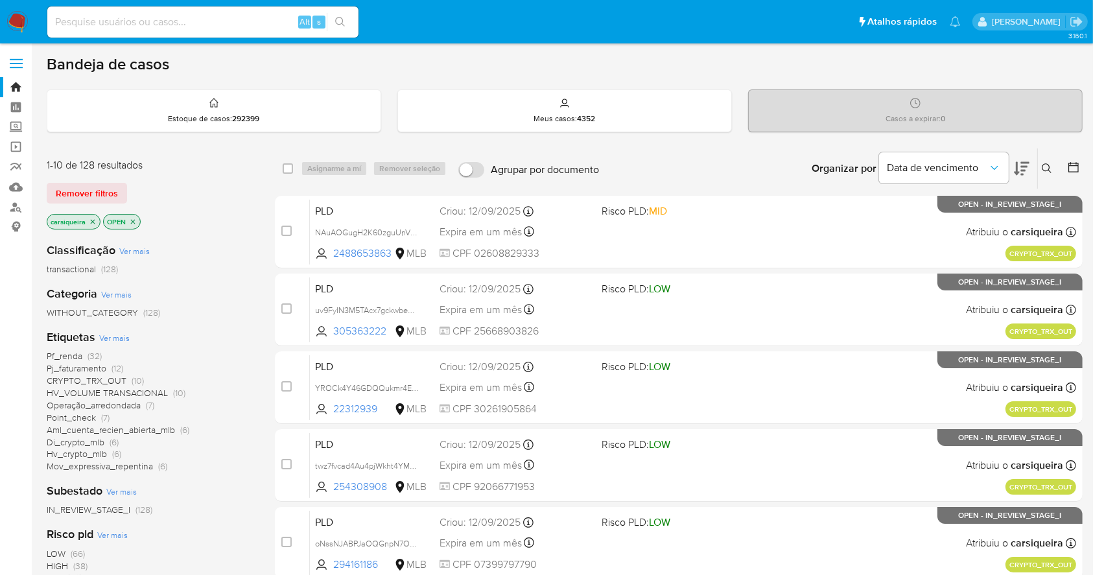
click at [244, 26] on input at bounding box center [202, 22] width 311 height 17
paste input "vv9WQRZZUEQNA1XI5I7UPo0L"
type input "vv9WQRZZUEQNA1XI5I7UPo0L"
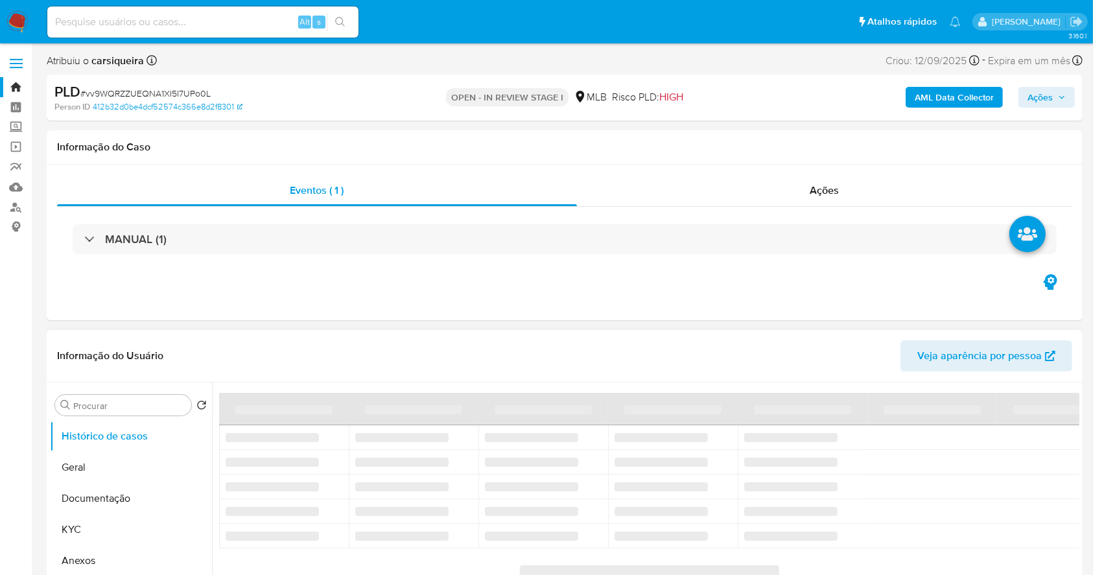
select select "10"
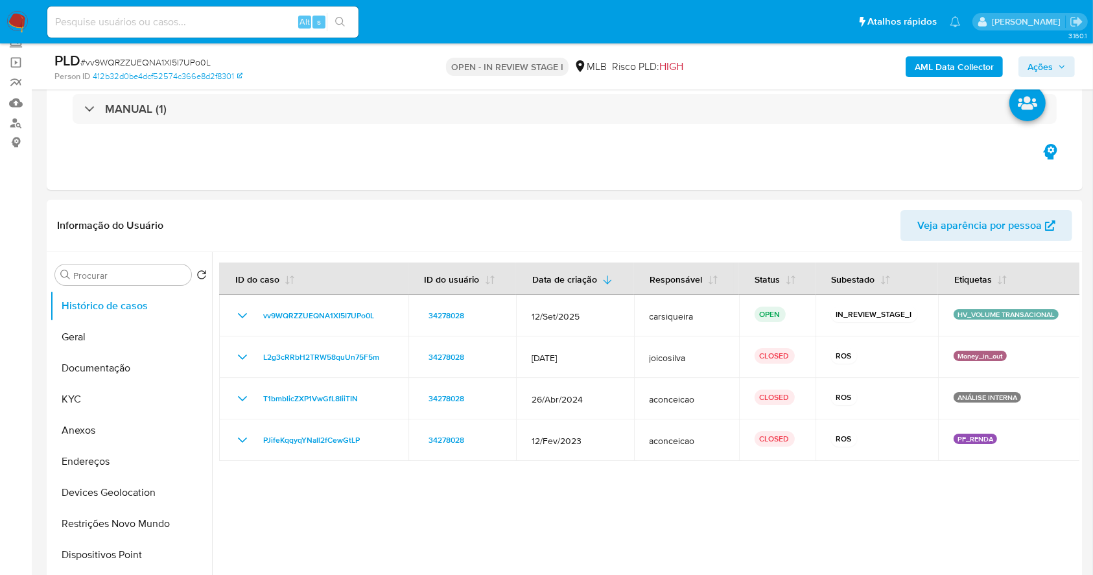
scroll to position [77, 0]
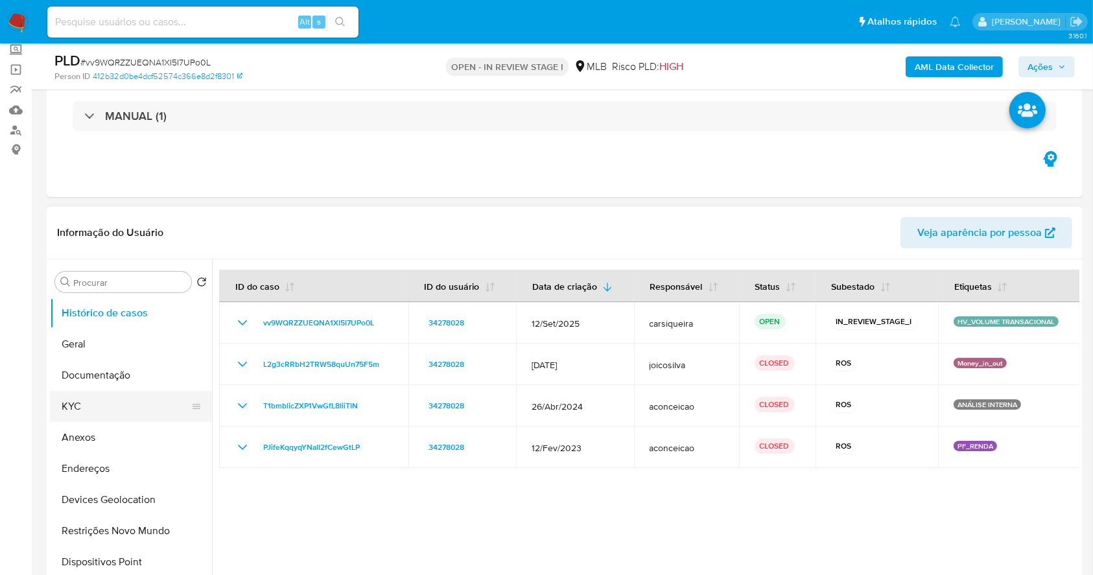
click at [67, 417] on button "KYC" at bounding box center [126, 406] width 152 height 31
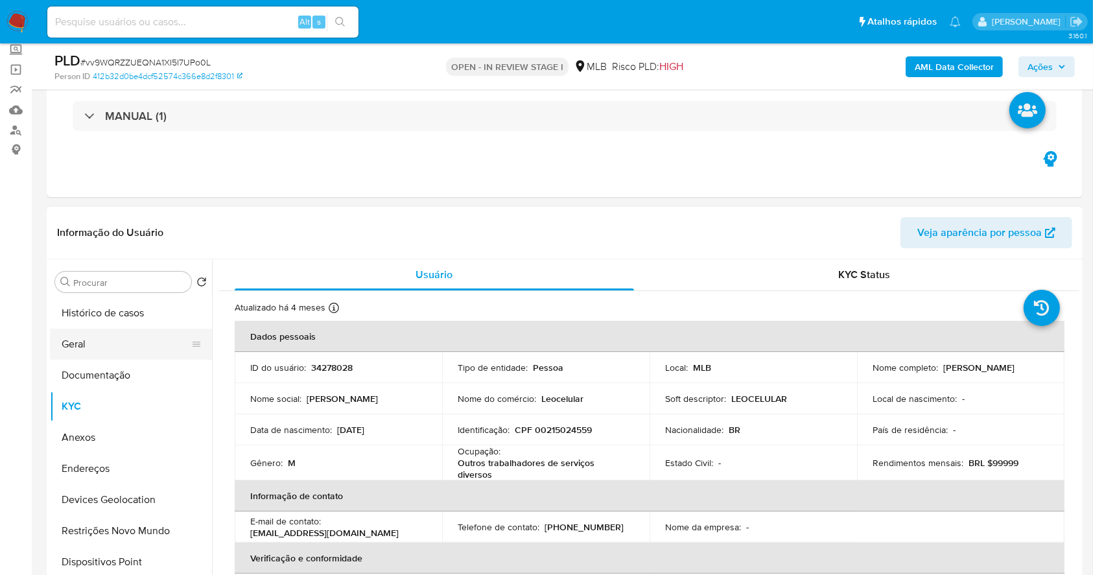
click at [143, 335] on button "Geral" at bounding box center [126, 344] width 152 height 31
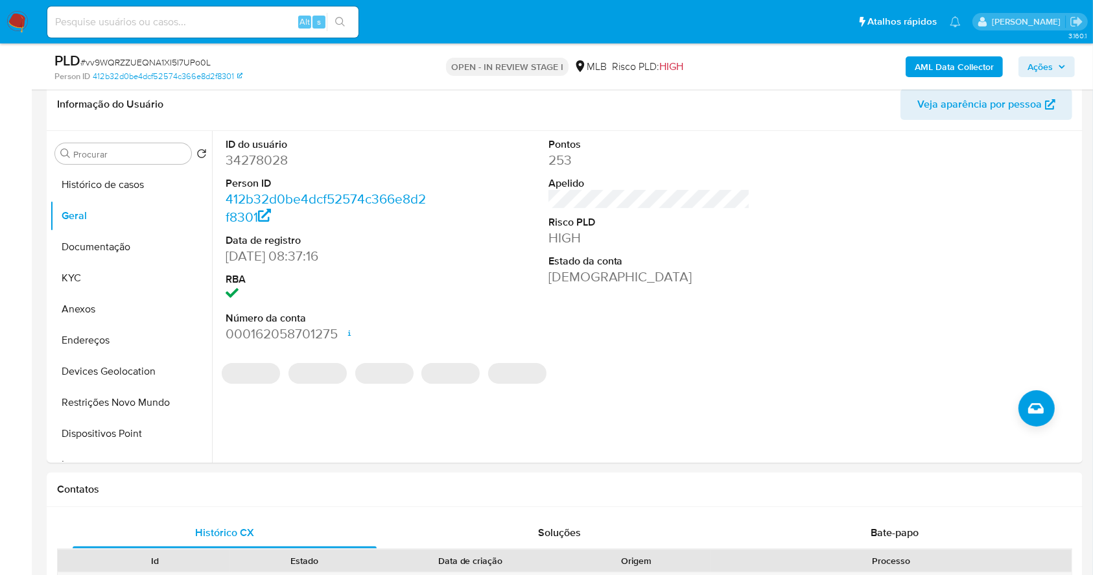
scroll to position [203, 0]
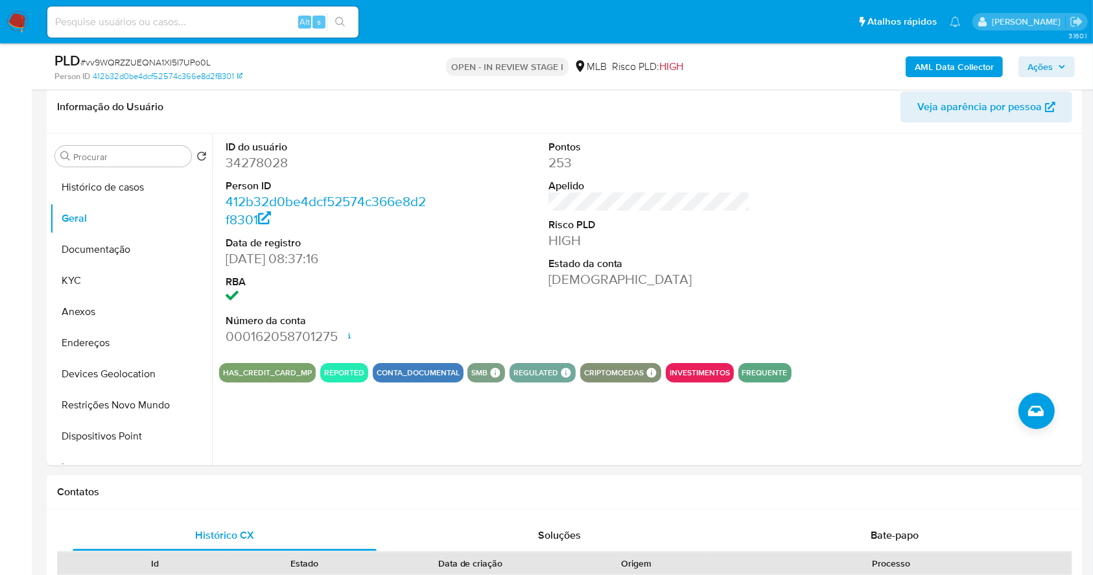
click at [949, 54] on div "AML Data Collector Ações" at bounding box center [906, 66] width 336 height 30
click at [950, 66] on b "AML Data Collector" at bounding box center [954, 66] width 79 height 21
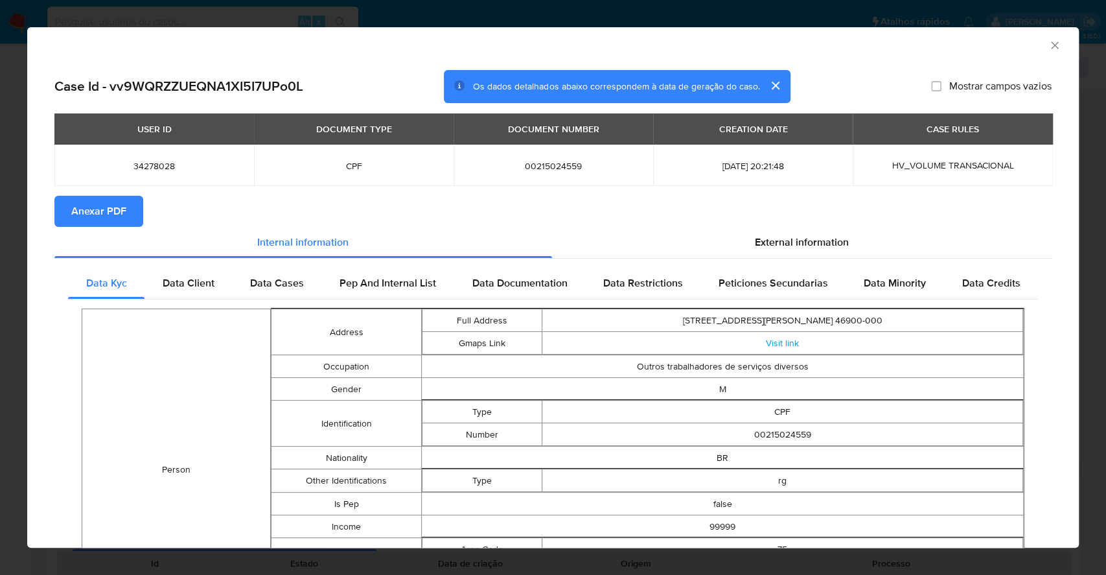
click at [109, 200] on span "Anexar PDF" at bounding box center [98, 211] width 55 height 29
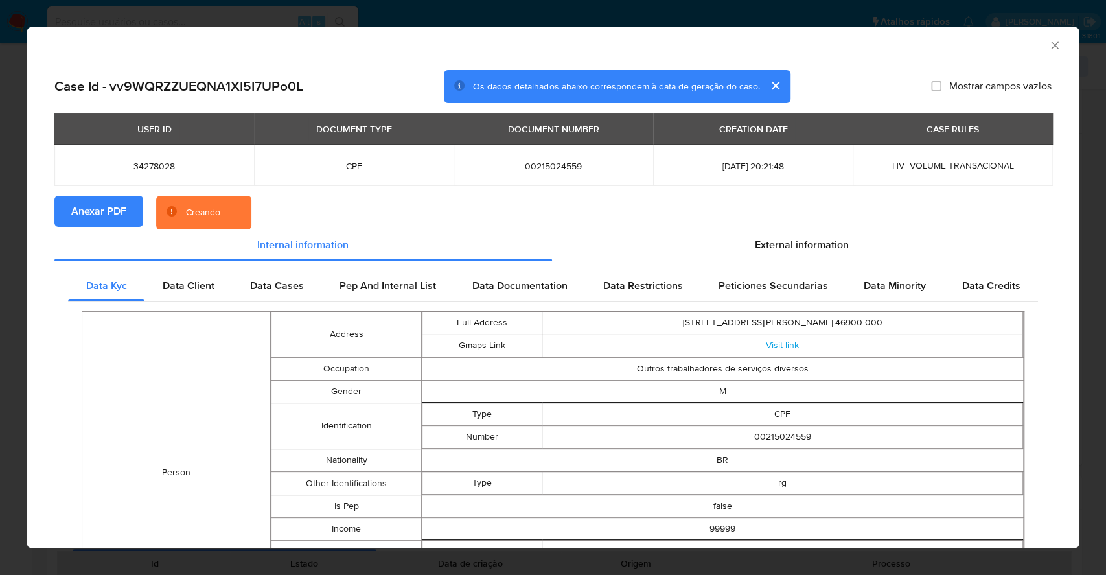
click at [109, 200] on span "Anexar PDF" at bounding box center [98, 211] width 55 height 29
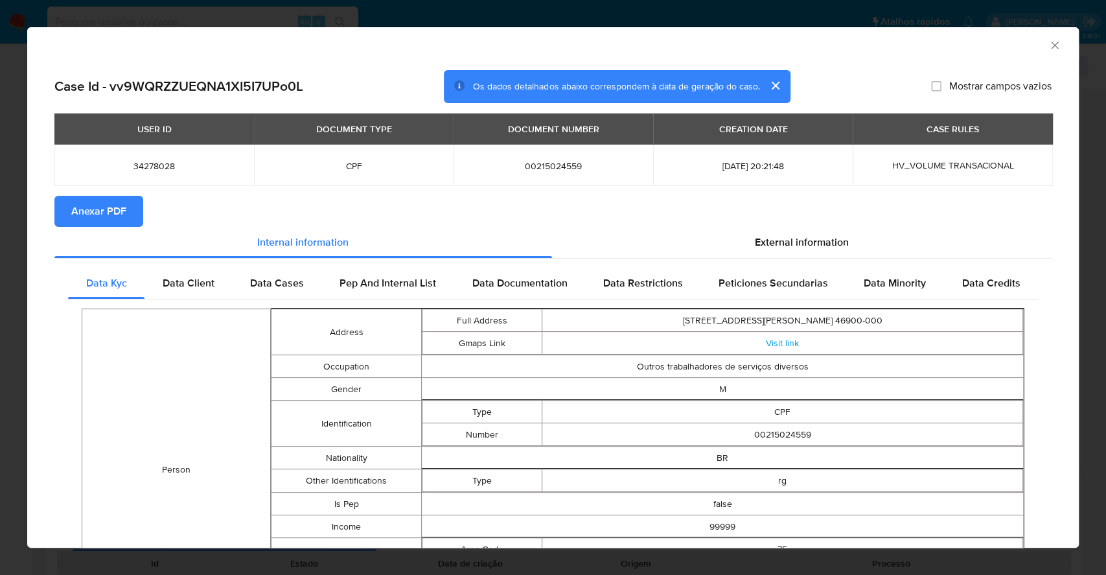
click at [0, 272] on div "AML Data Collector Case Id - vv9WQRZZUEQNA1XI5I7UPo0L Os dados detalhados abaix…" at bounding box center [553, 287] width 1106 height 575
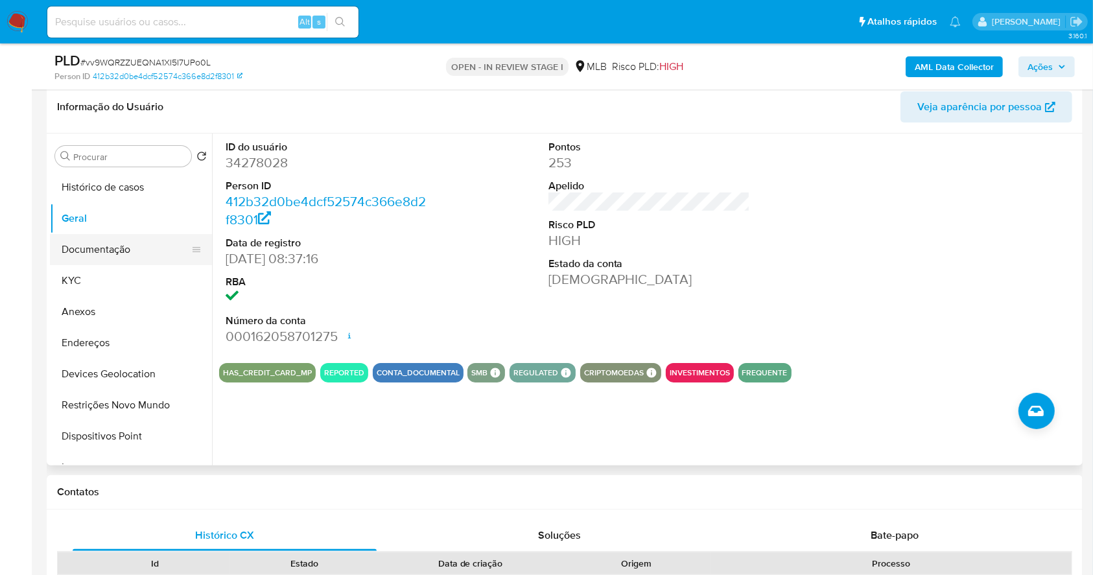
click at [124, 242] on button "Documentação" at bounding box center [126, 249] width 152 height 31
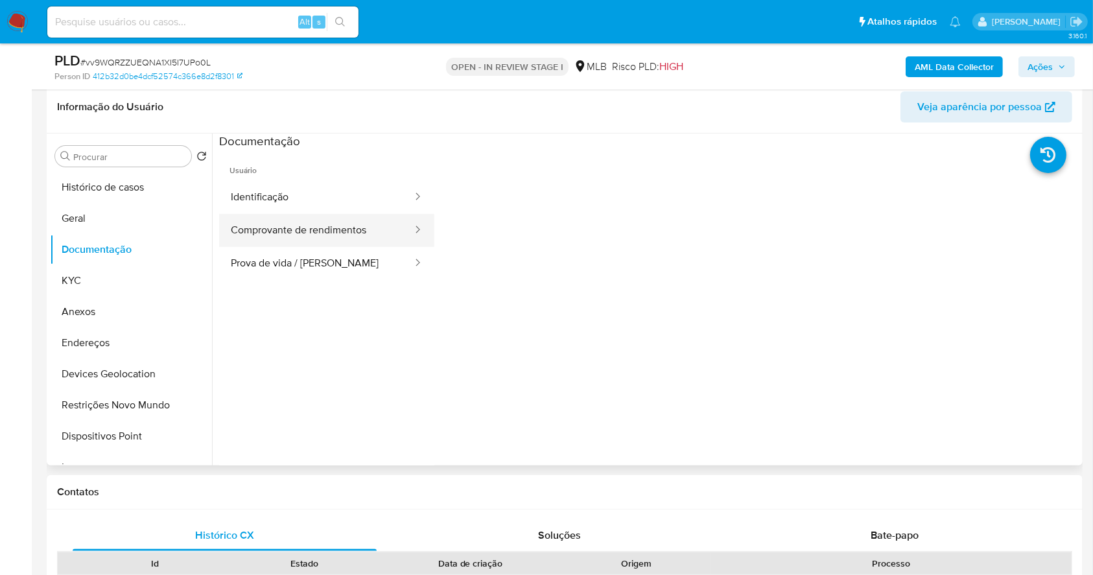
click at [334, 227] on button "Comprovante de rendimentos" at bounding box center [316, 230] width 194 height 33
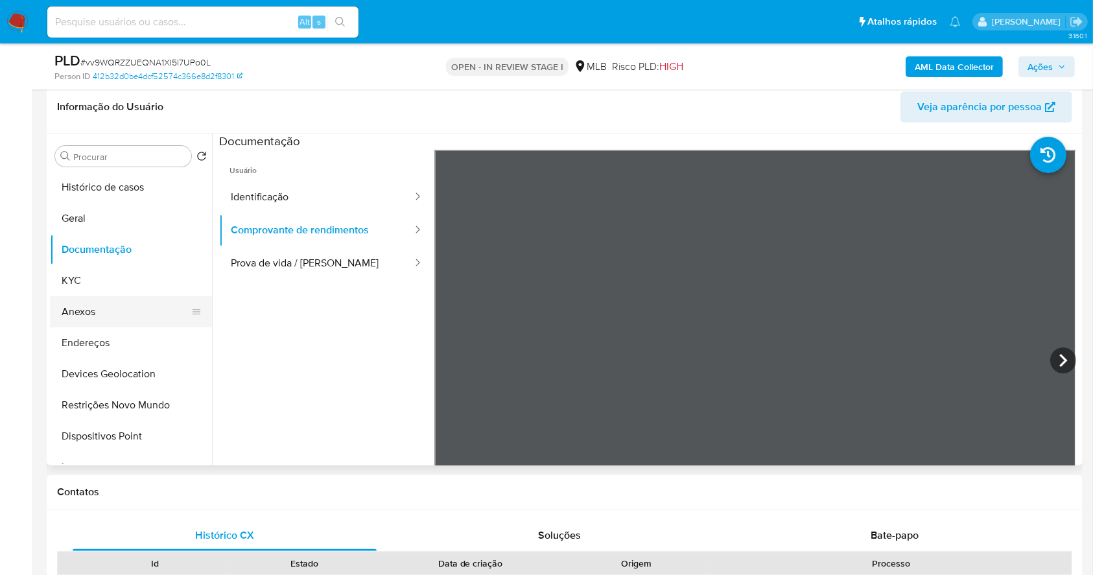
click at [117, 309] on button "Anexos" at bounding box center [126, 311] width 152 height 31
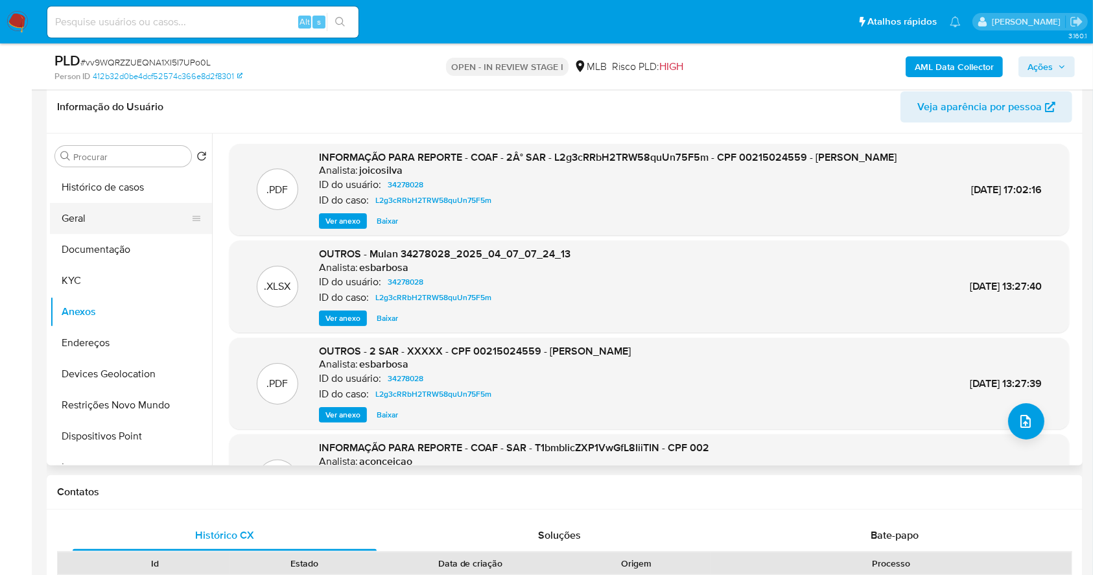
click at [90, 222] on button "Geral" at bounding box center [126, 218] width 152 height 31
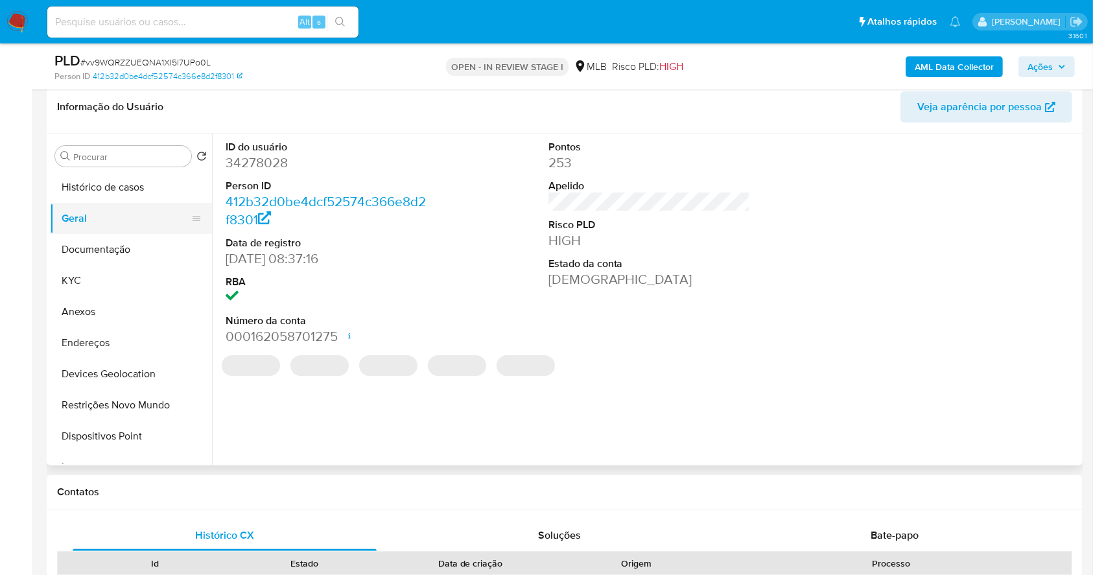
click at [90, 222] on button "Geral" at bounding box center [126, 218] width 152 height 31
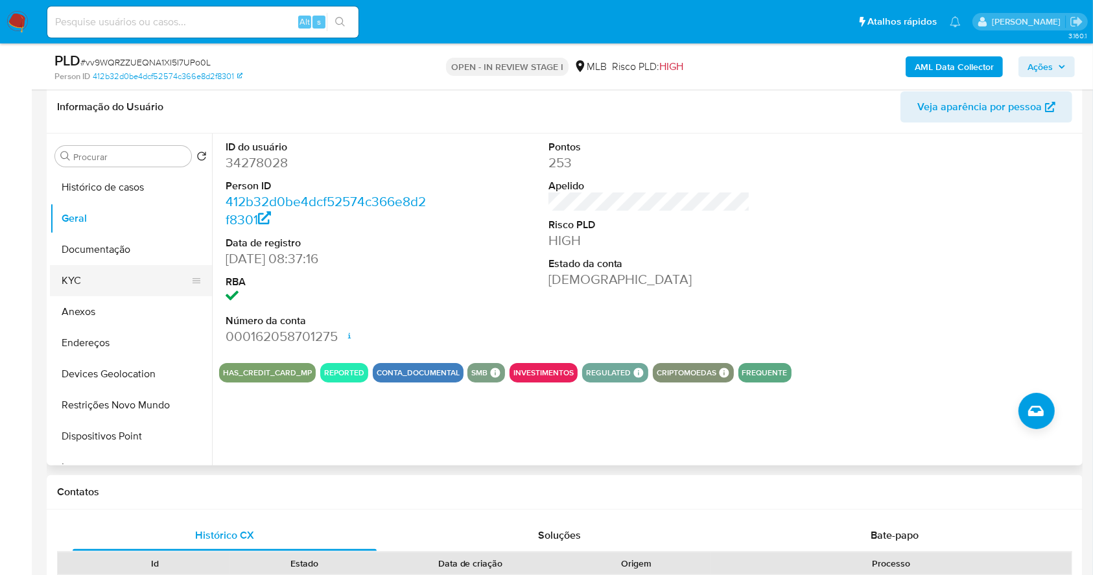
click at [108, 283] on button "KYC" at bounding box center [126, 280] width 152 height 31
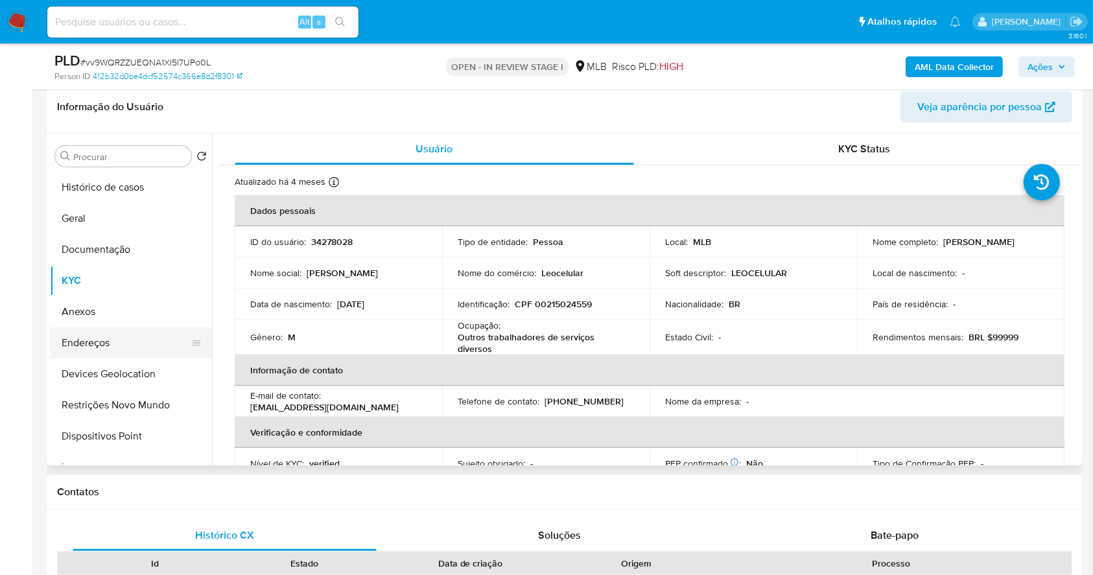
click at [124, 334] on button "Endereços" at bounding box center [126, 342] width 152 height 31
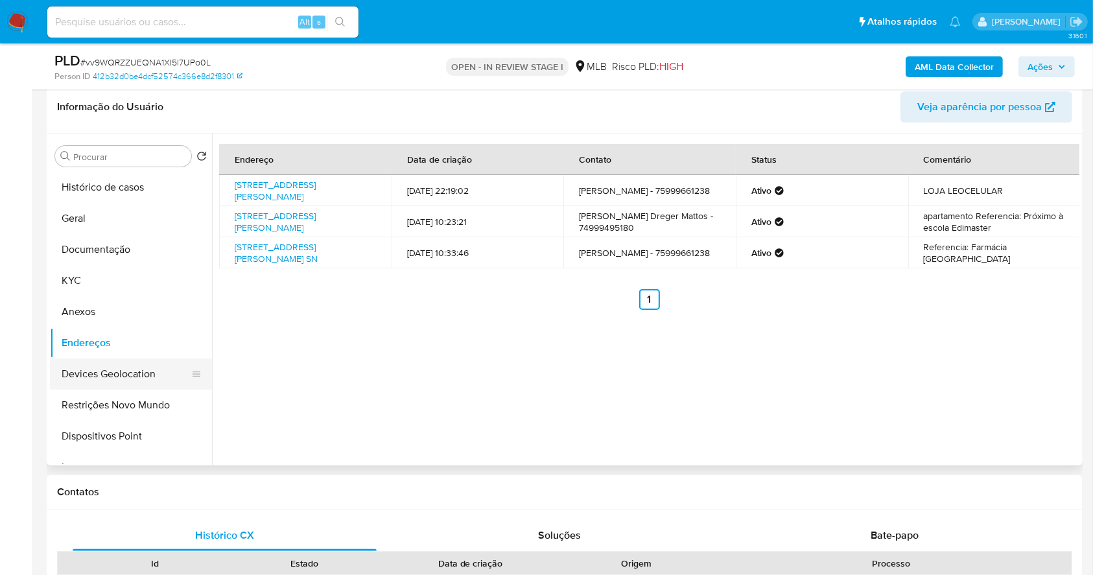
click at [143, 367] on button "Devices Geolocation" at bounding box center [126, 373] width 152 height 31
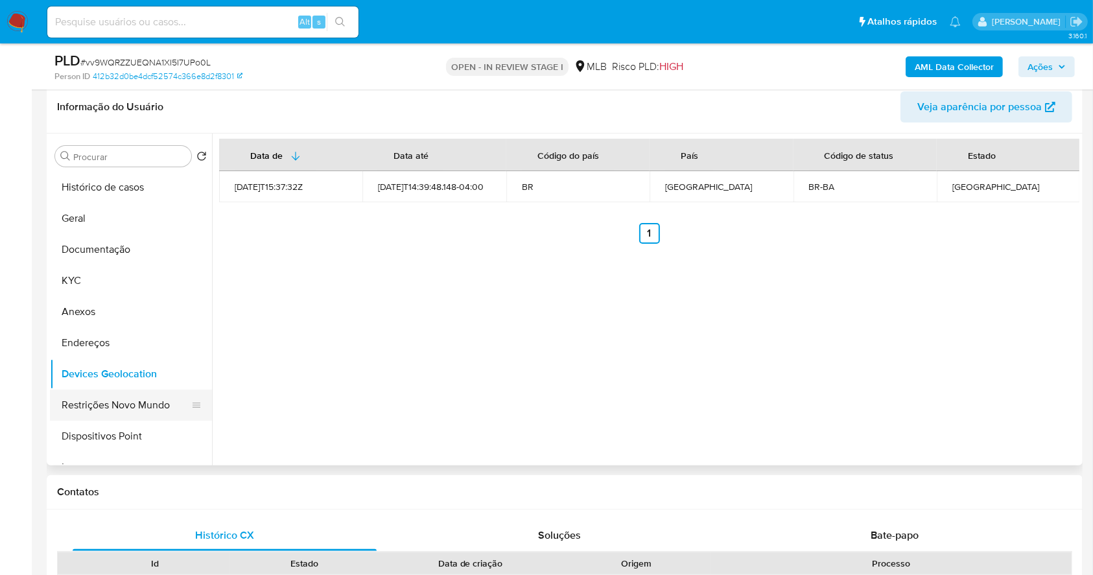
click at [115, 402] on button "Restrições Novo Mundo" at bounding box center [126, 405] width 152 height 31
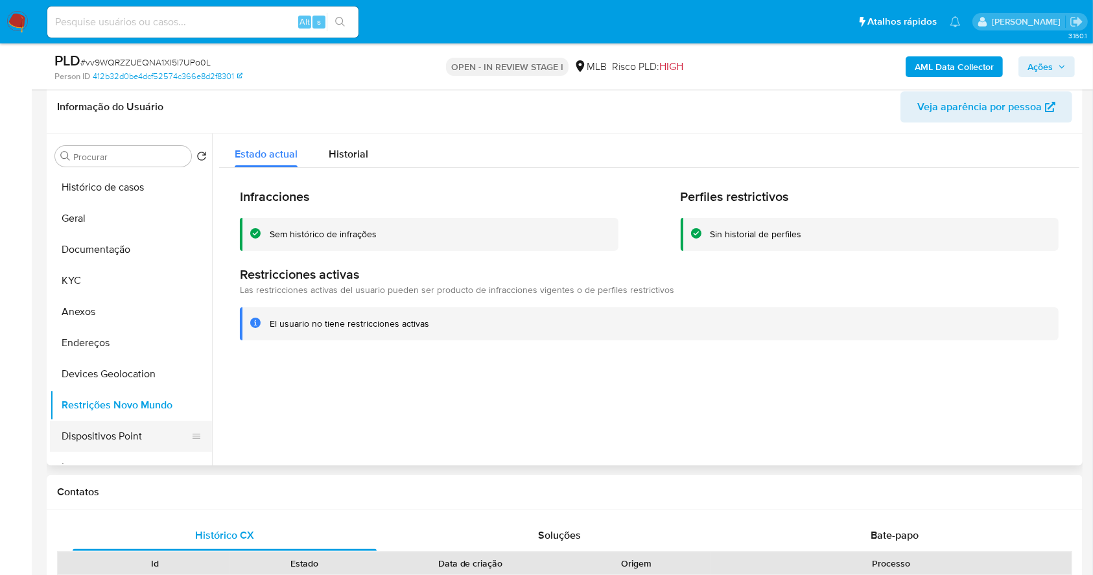
click at [165, 432] on button "Dispositivos Point" at bounding box center [126, 436] width 152 height 31
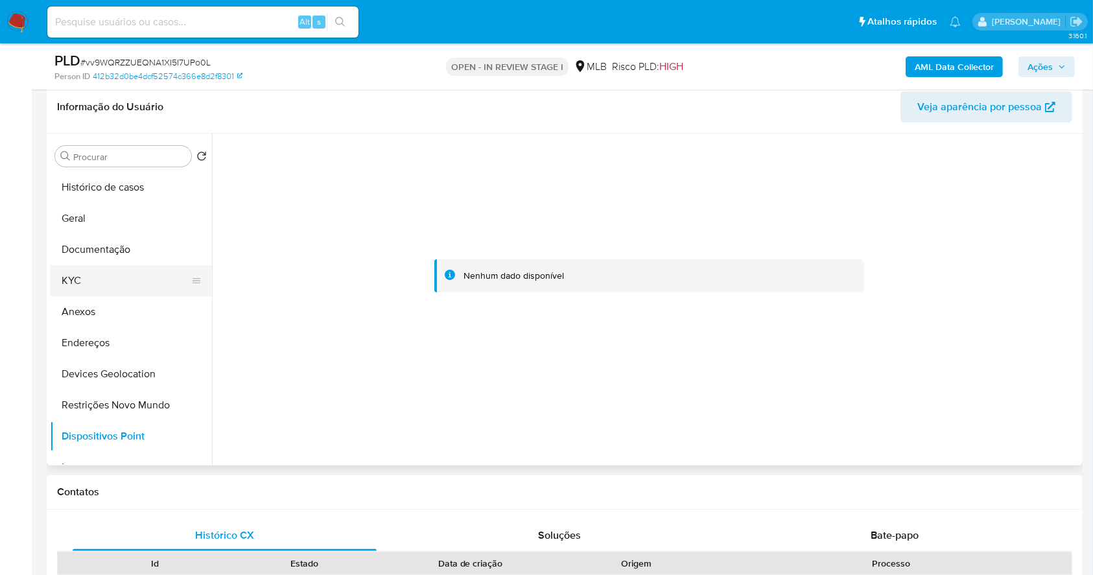
click at [117, 283] on button "KYC" at bounding box center [126, 280] width 152 height 31
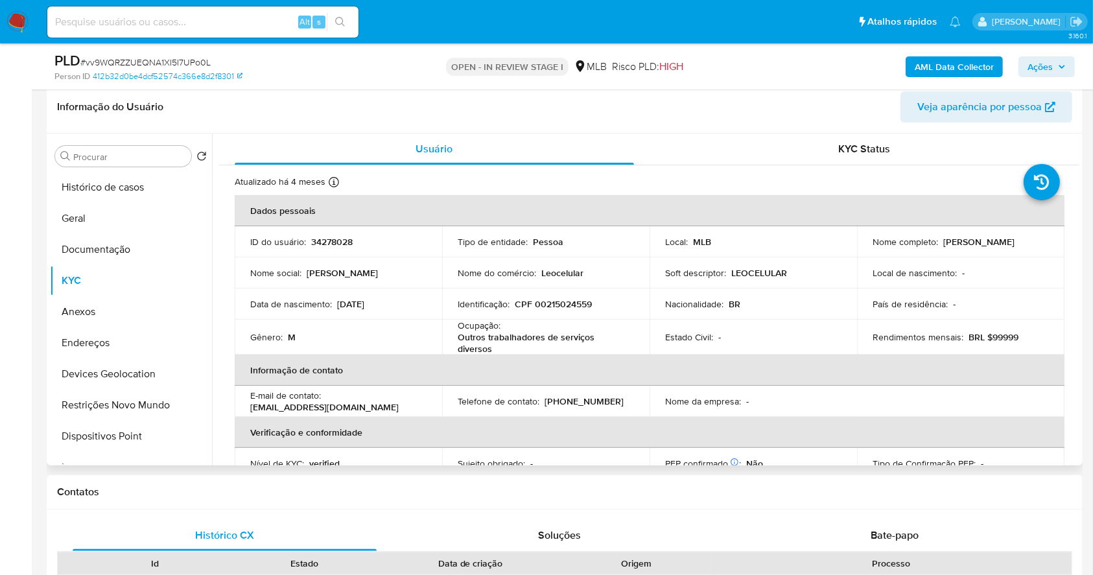
click at [392, 392] on div "E-mail de contato : leocelularvivo@hotmail.com" at bounding box center [338, 401] width 176 height 23
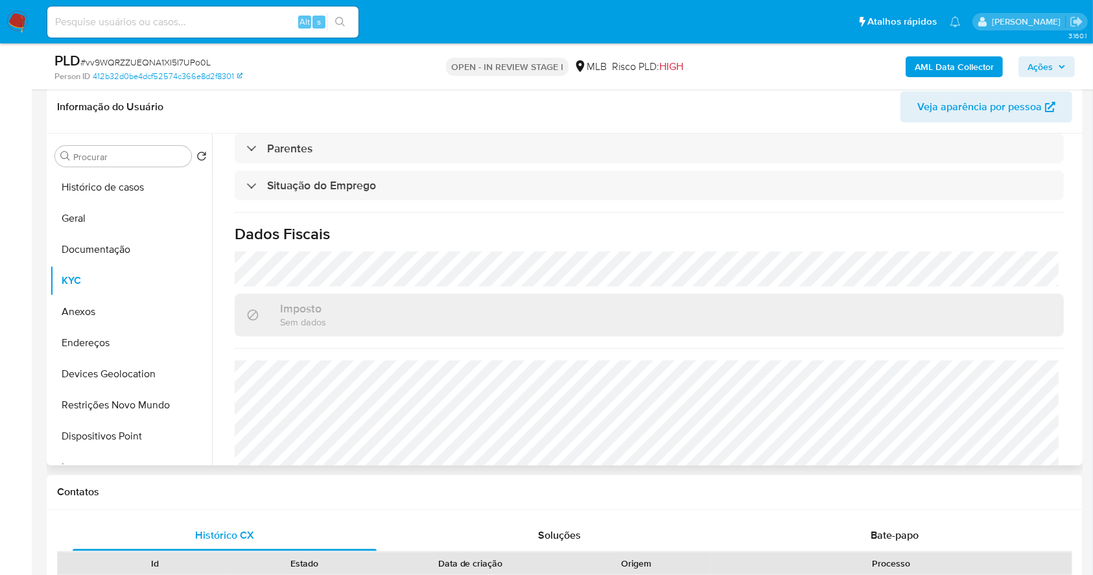
scroll to position [553, 0]
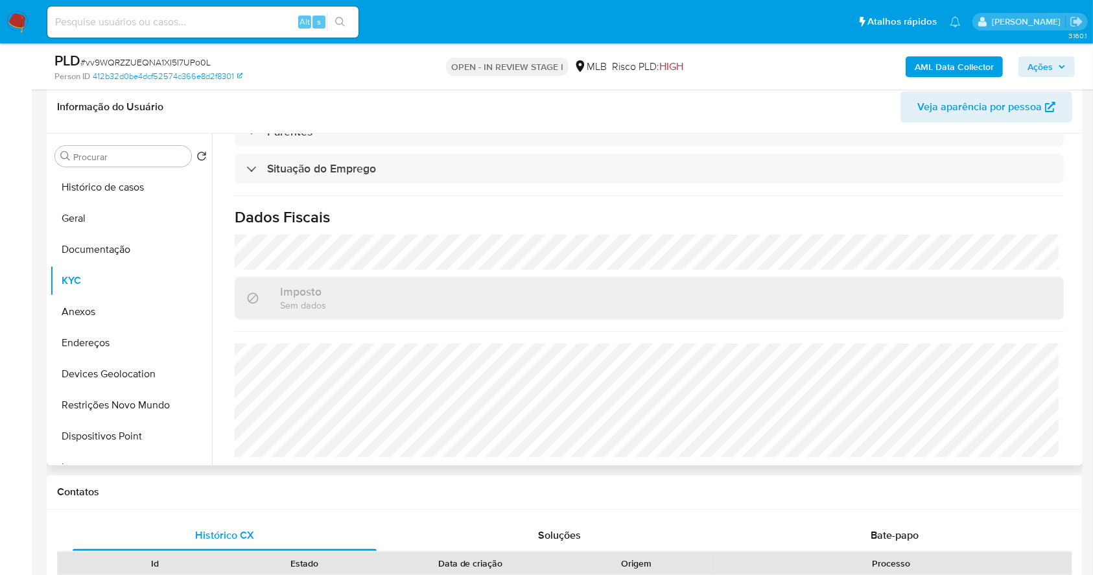
click at [651, 226] on h1 "Dados Fiscais" at bounding box center [649, 216] width 829 height 19
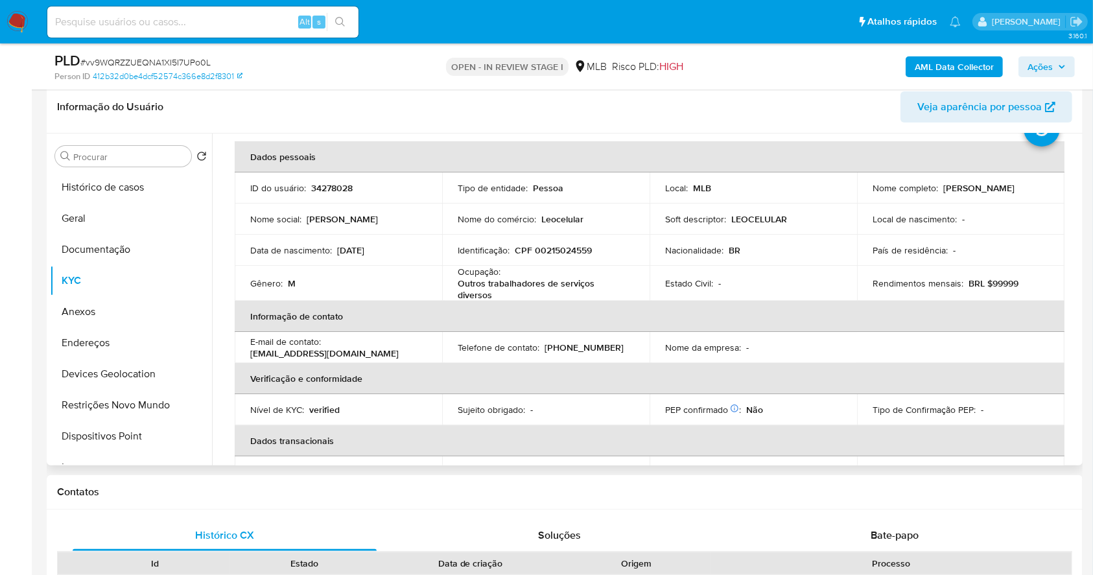
scroll to position [34, 0]
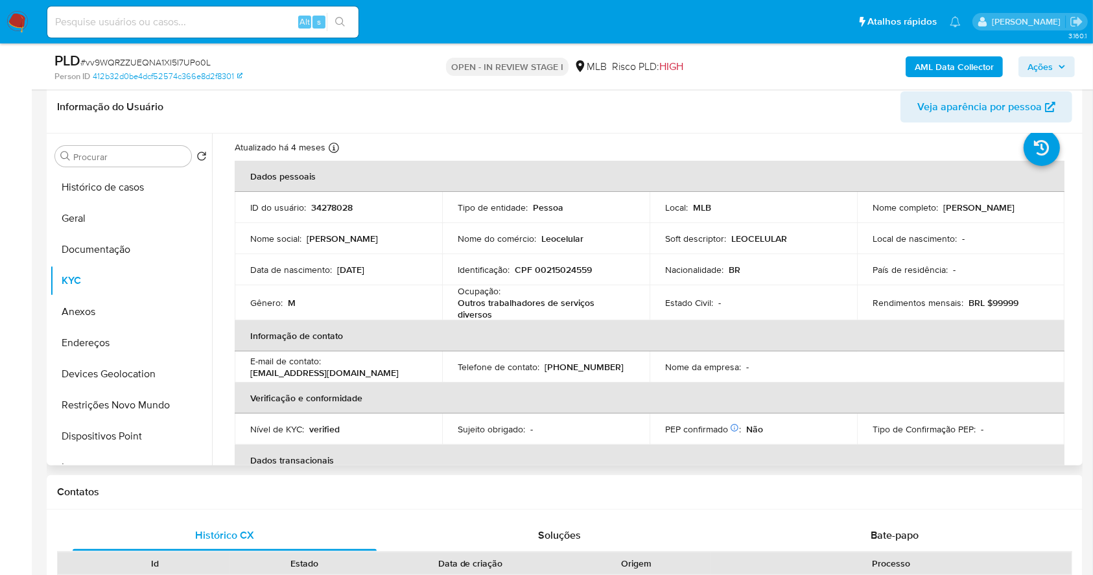
click at [574, 264] on p "CPF 00215024559" at bounding box center [553, 270] width 77 height 12
copy p "00215024559"
click at [394, 314] on td "Gênero : M" at bounding box center [338, 302] width 207 height 35
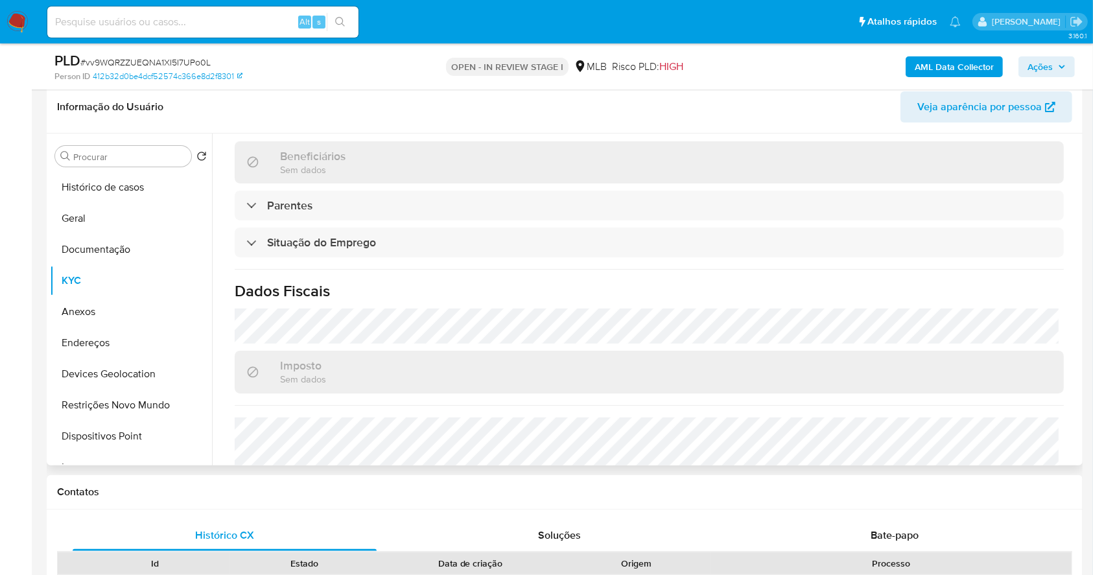
scroll to position [484, 0]
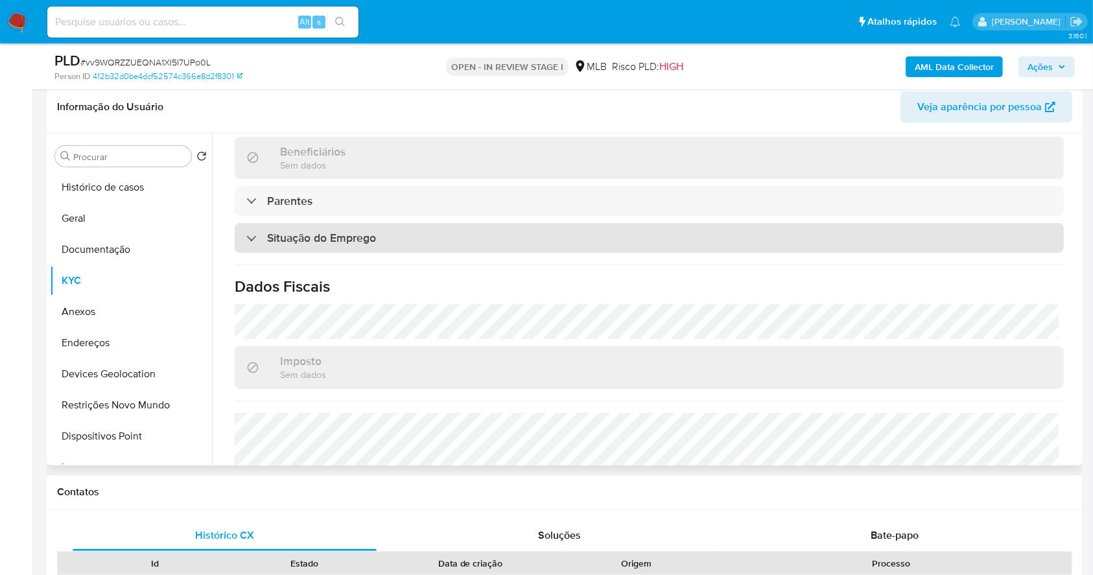
click at [576, 247] on div "Situação do Emprego" at bounding box center [649, 238] width 829 height 30
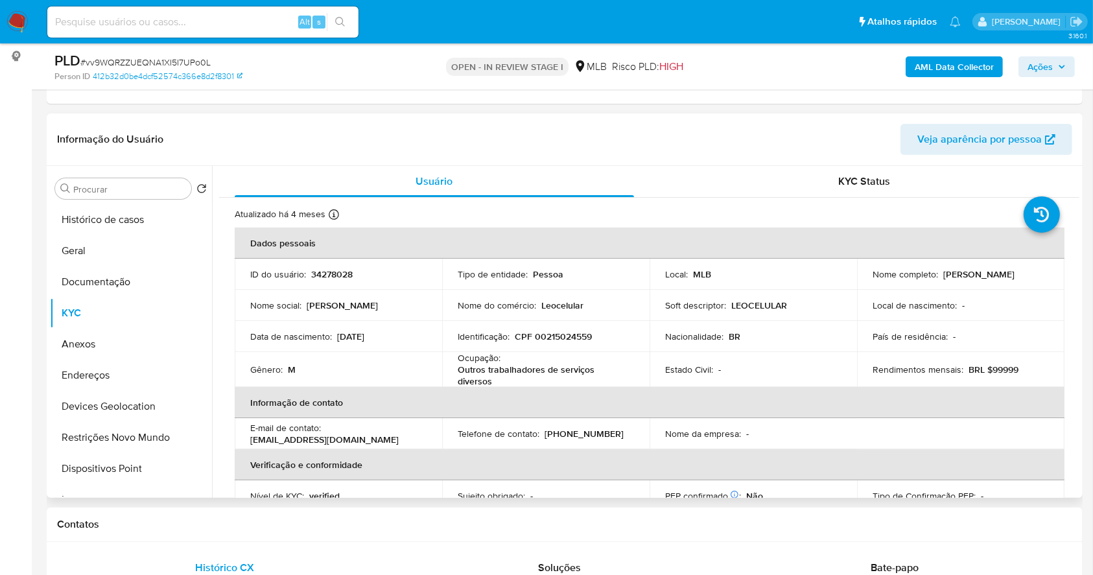
scroll to position [134, 0]
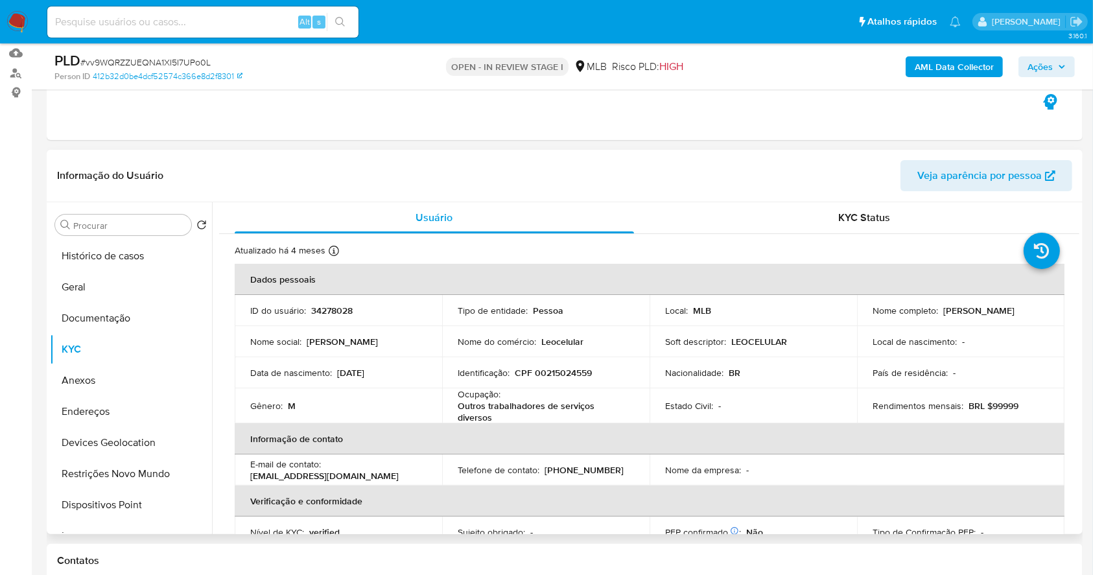
click at [556, 367] on p "CPF 00215024559" at bounding box center [553, 373] width 77 height 12
copy p "00215024559"
click at [128, 318] on button "Documentação" at bounding box center [126, 318] width 152 height 31
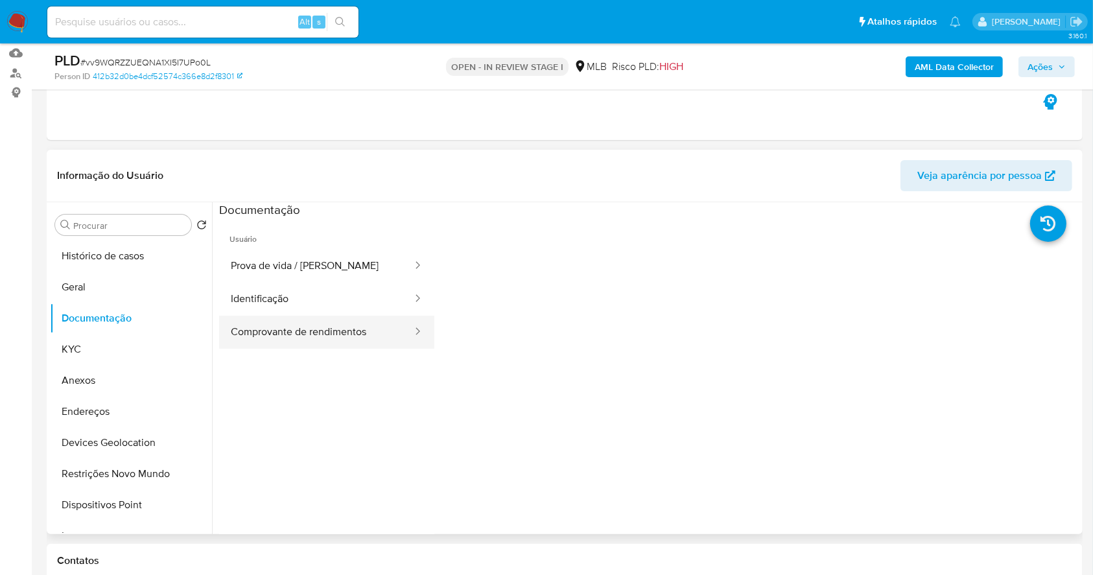
click at [346, 333] on button "Comprovante de rendimentos" at bounding box center [316, 332] width 194 height 33
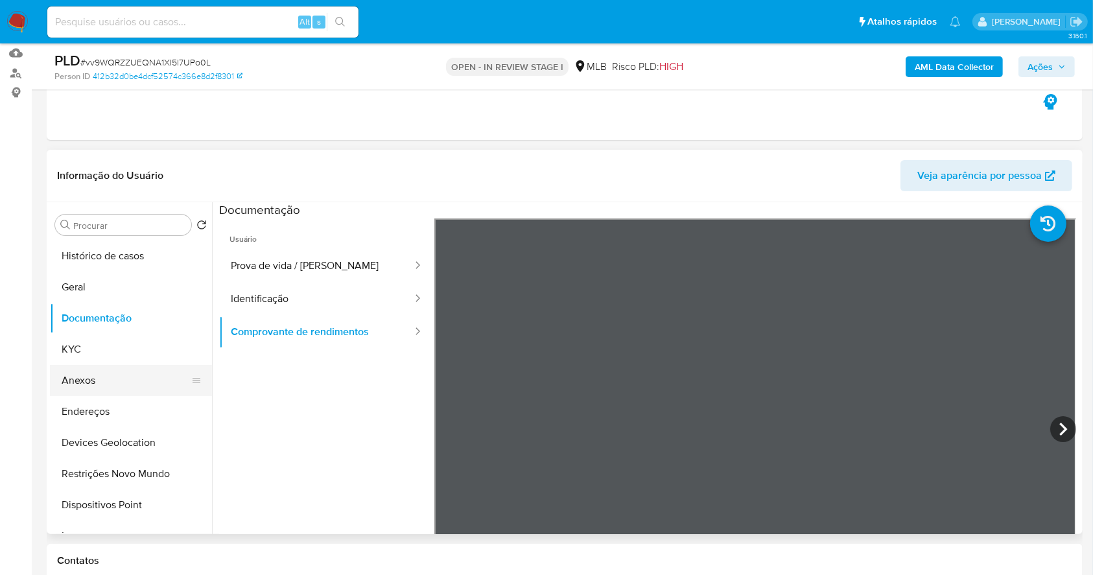
click at [139, 383] on button "Anexos" at bounding box center [126, 380] width 152 height 31
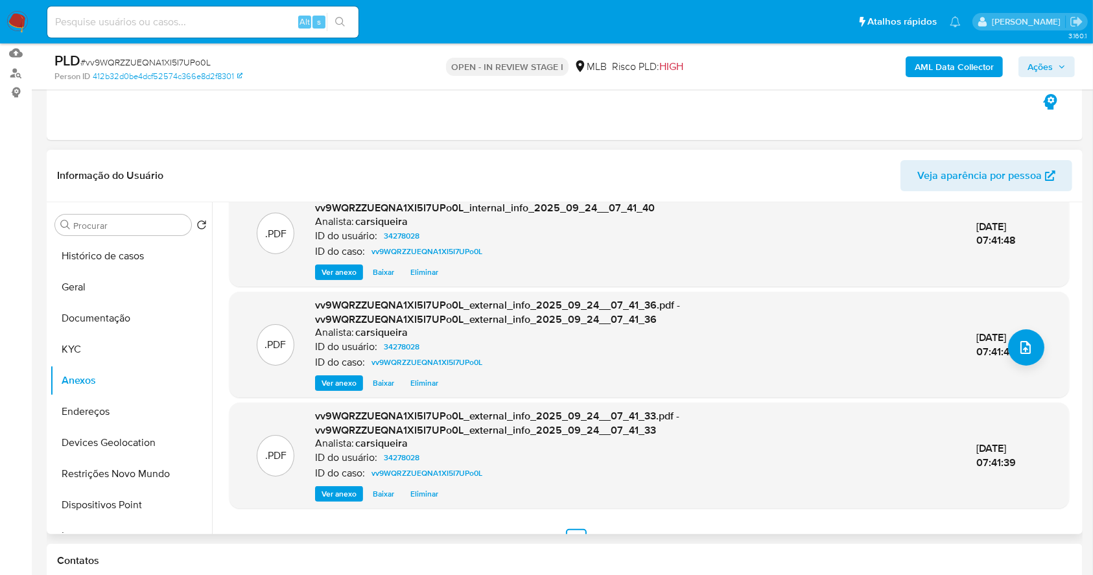
scroll to position [165, 0]
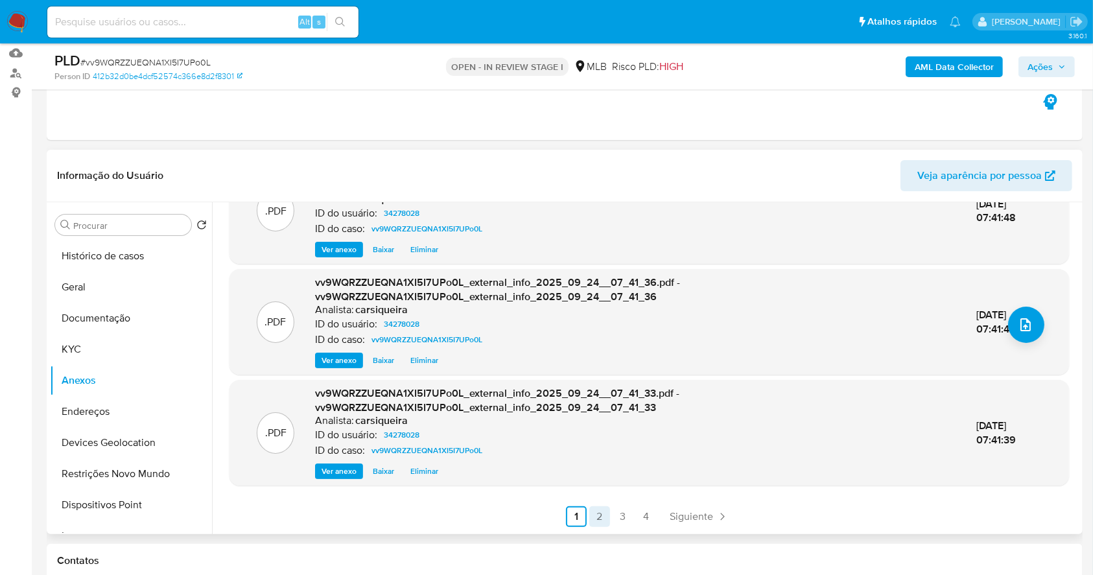
click at [596, 520] on link "2" at bounding box center [599, 516] width 21 height 21
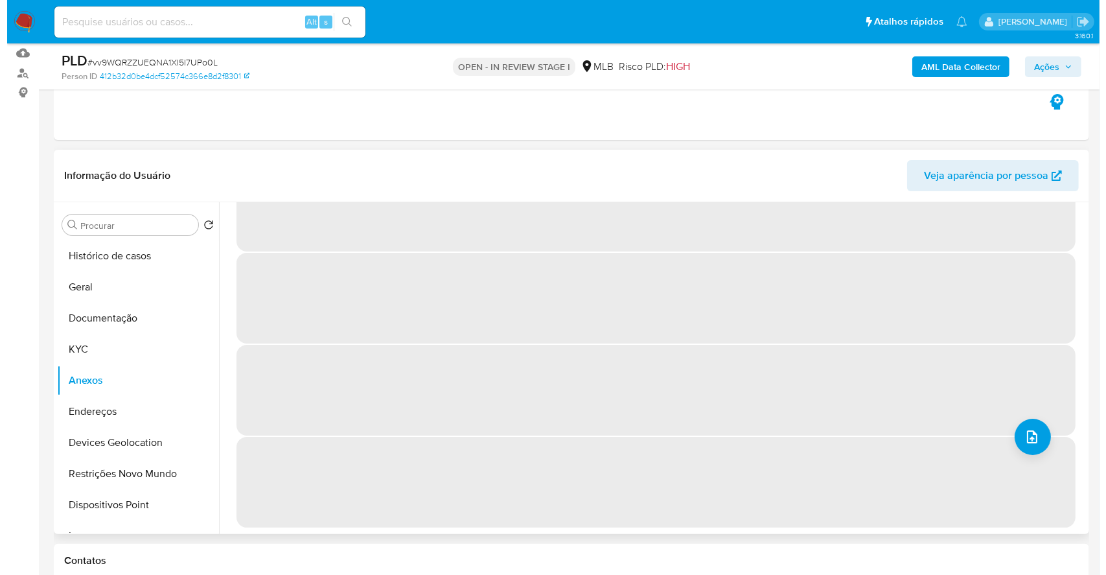
scroll to position [0, 0]
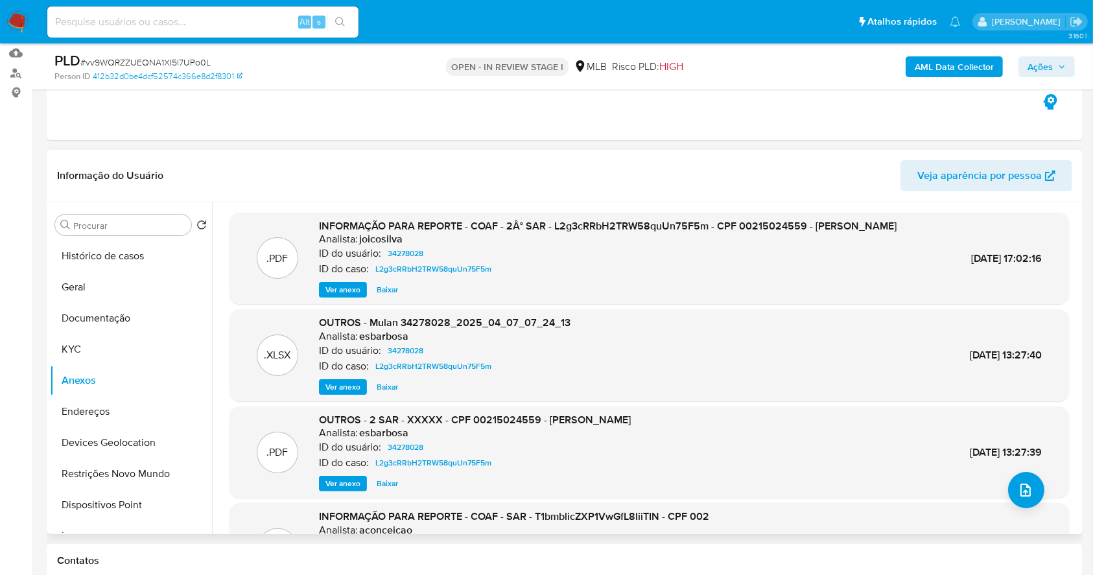
click at [333, 296] on span "Ver anexo" at bounding box center [342, 289] width 35 height 13
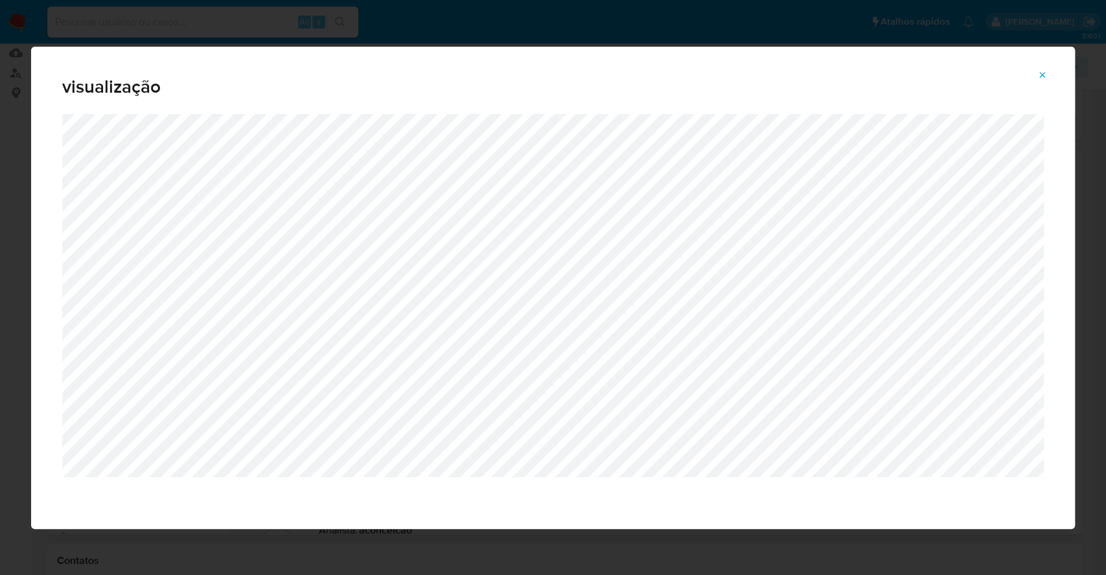
click at [1048, 75] on button "Attachment preview" at bounding box center [1043, 75] width 29 height 21
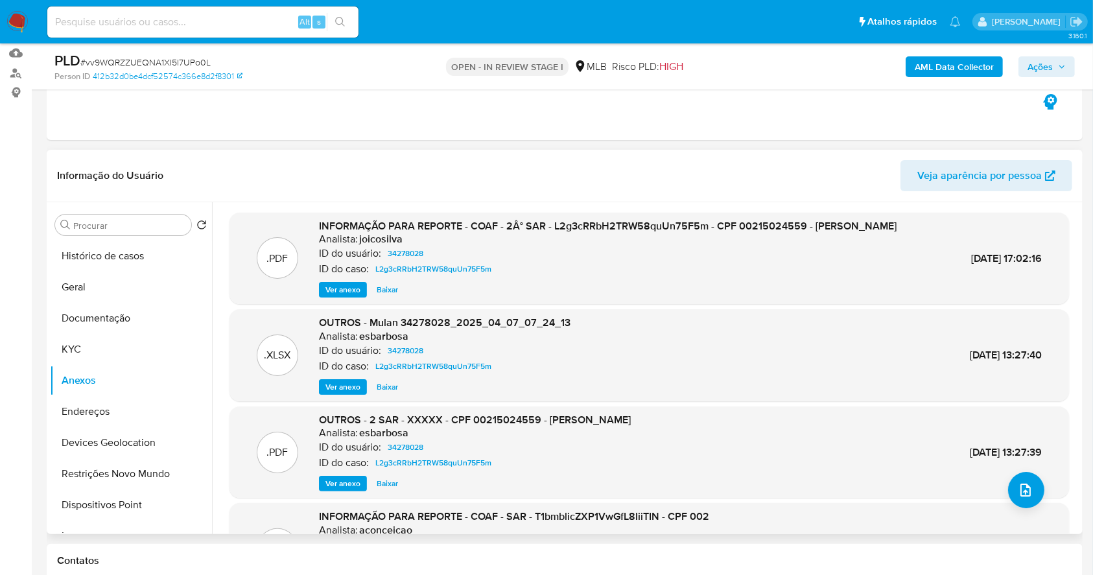
click at [1045, 64] on span "Ações" at bounding box center [1039, 66] width 25 height 21
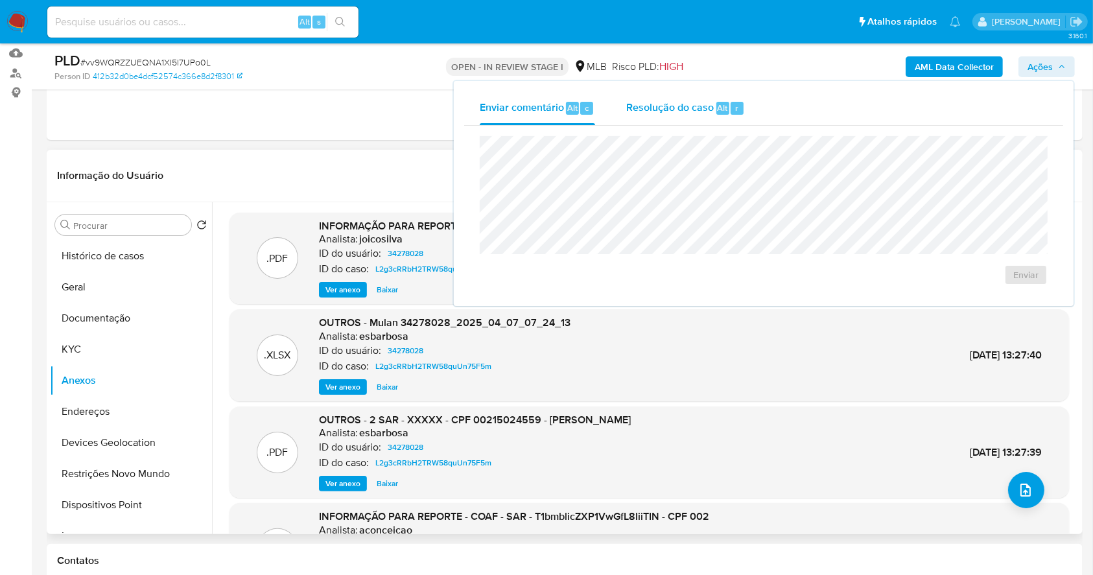
click at [707, 95] on div "Resolução do caso Alt r" at bounding box center [685, 108] width 119 height 34
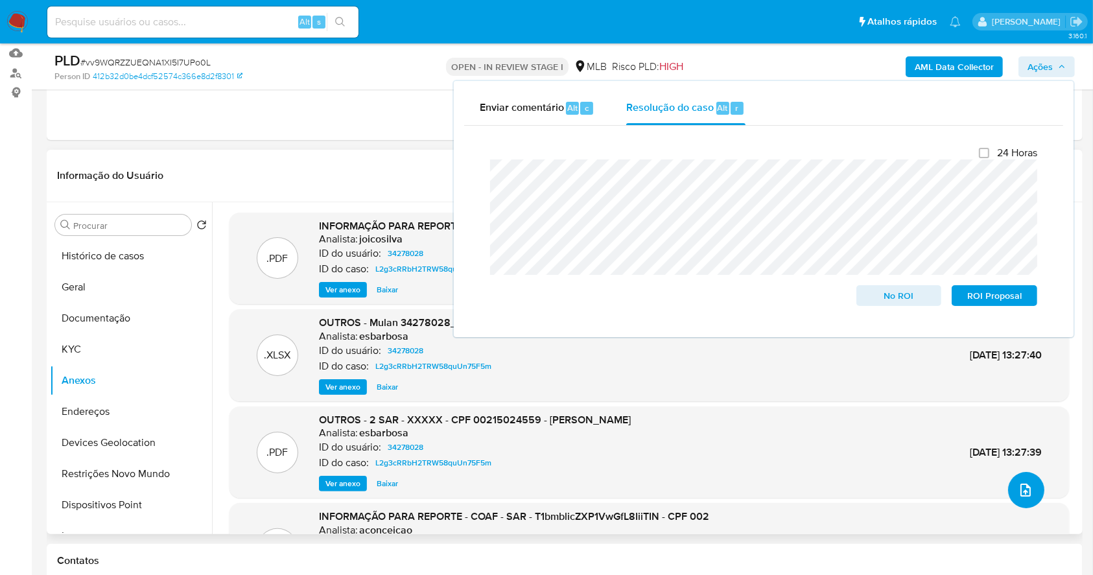
click at [1029, 498] on button "upload-file" at bounding box center [1026, 490] width 36 height 36
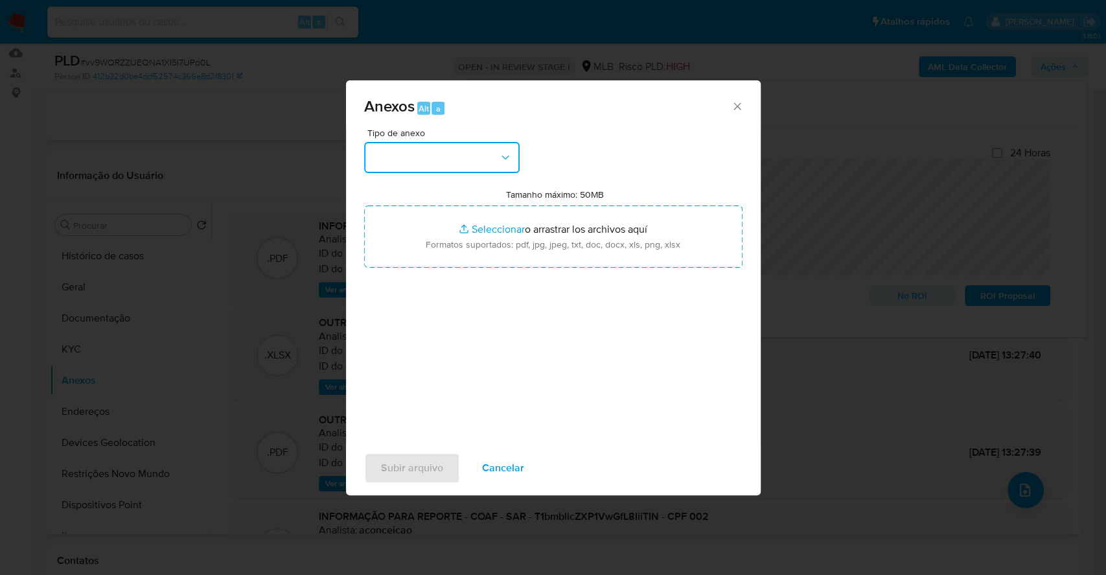
click at [425, 157] on button "button" at bounding box center [442, 157] width 156 height 31
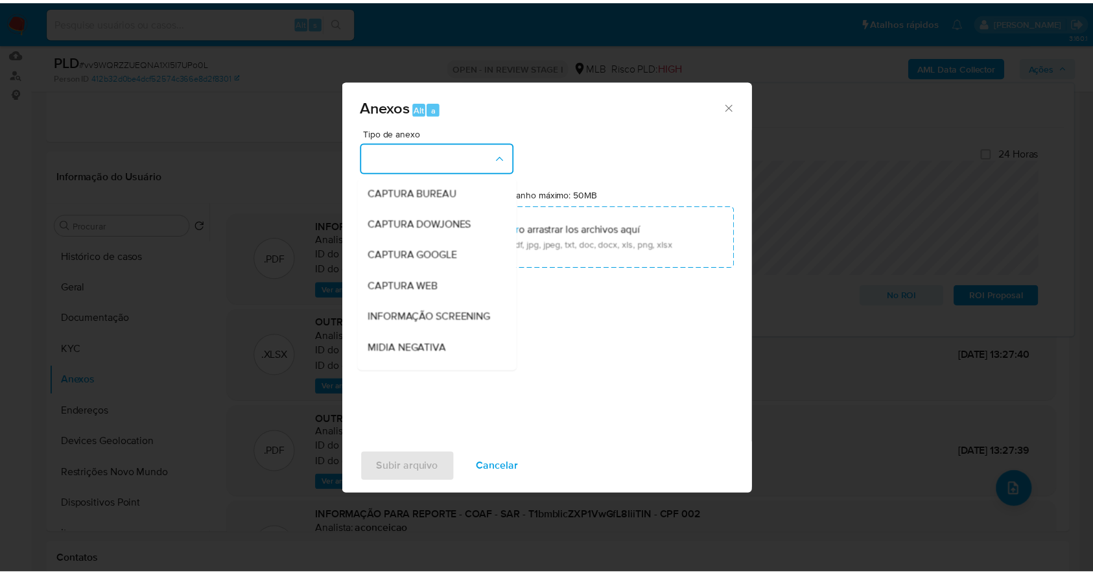
scroll to position [199, 0]
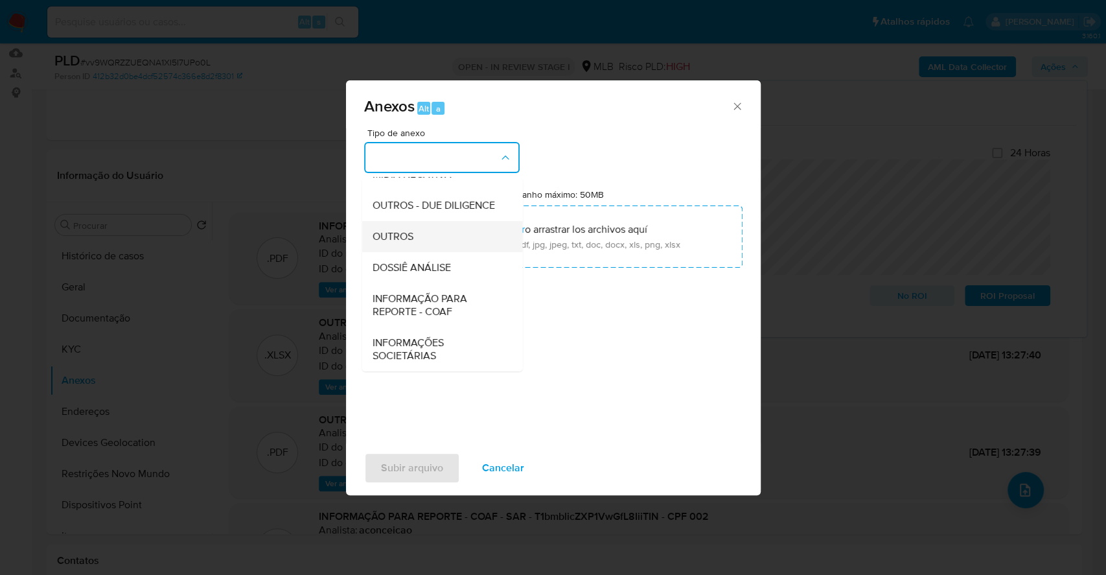
click at [421, 235] on div "OUTROS" at bounding box center [438, 236] width 132 height 31
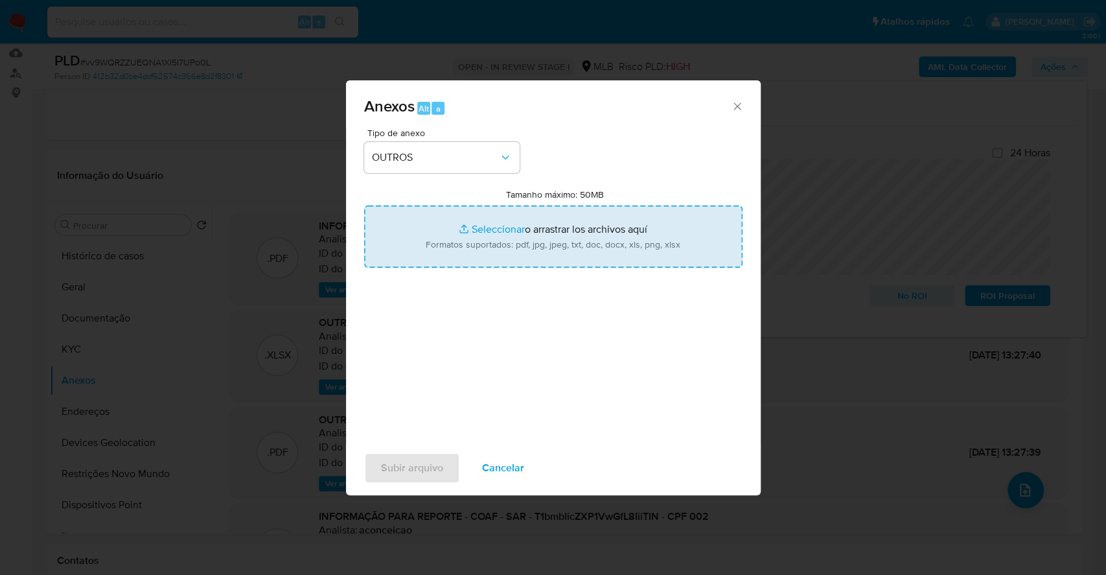
click at [476, 226] on input "Tamanho máximo: 50MB Seleccionar archivos" at bounding box center [553, 236] width 379 height 62
type input "C:\fakepath\DECLINIO - vv9WQRZZUEQNA1XI5I7UPo0L - CPF 00215024559 - LEANDRO DE …"
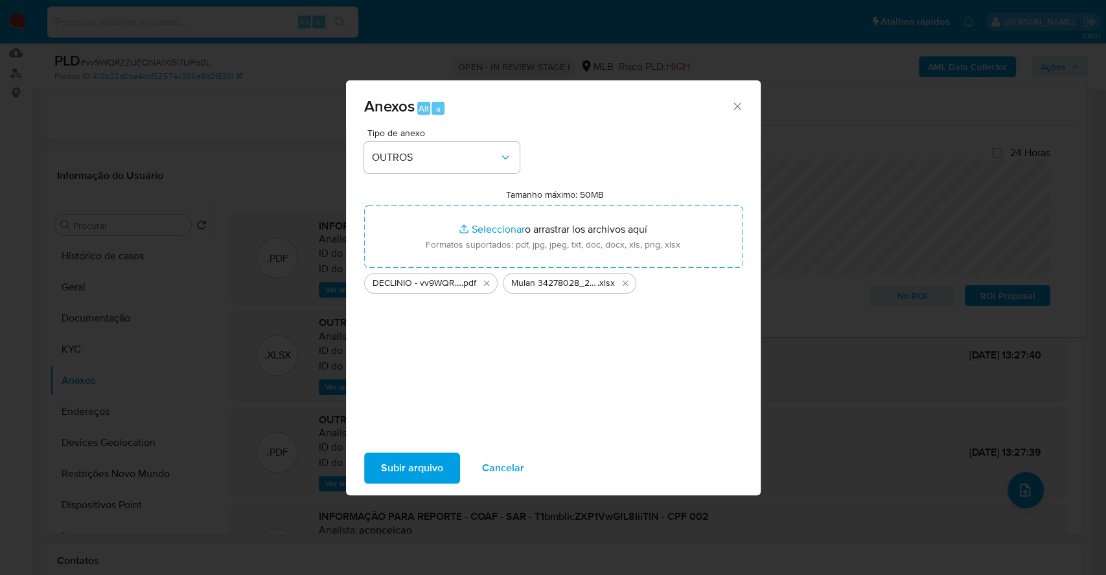
click at [425, 459] on span "Subir arquivo" at bounding box center [412, 468] width 62 height 29
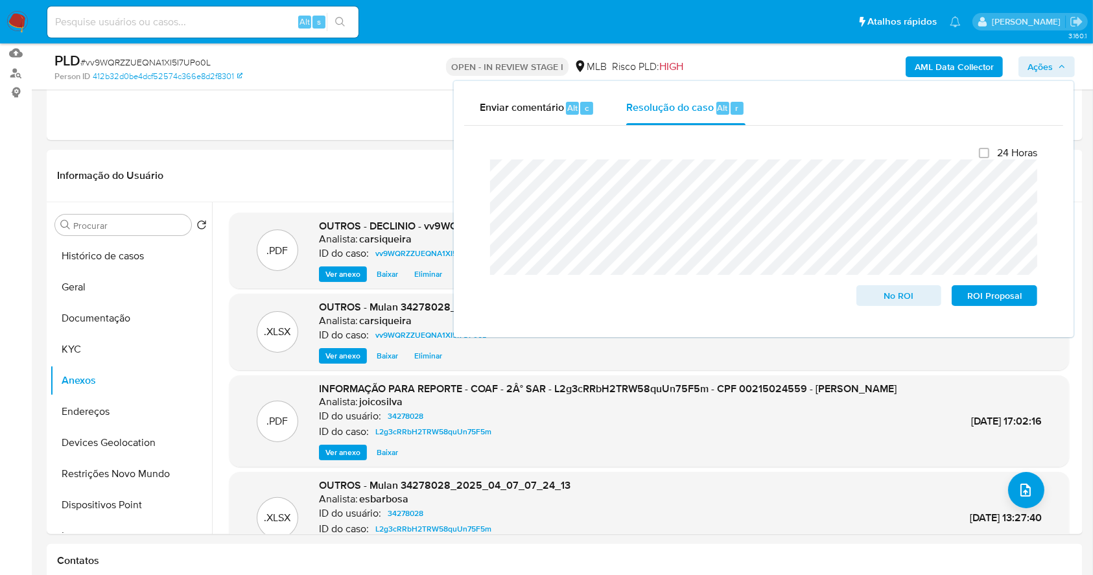
click at [911, 296] on span "No ROI" at bounding box center [898, 296] width 67 height 18
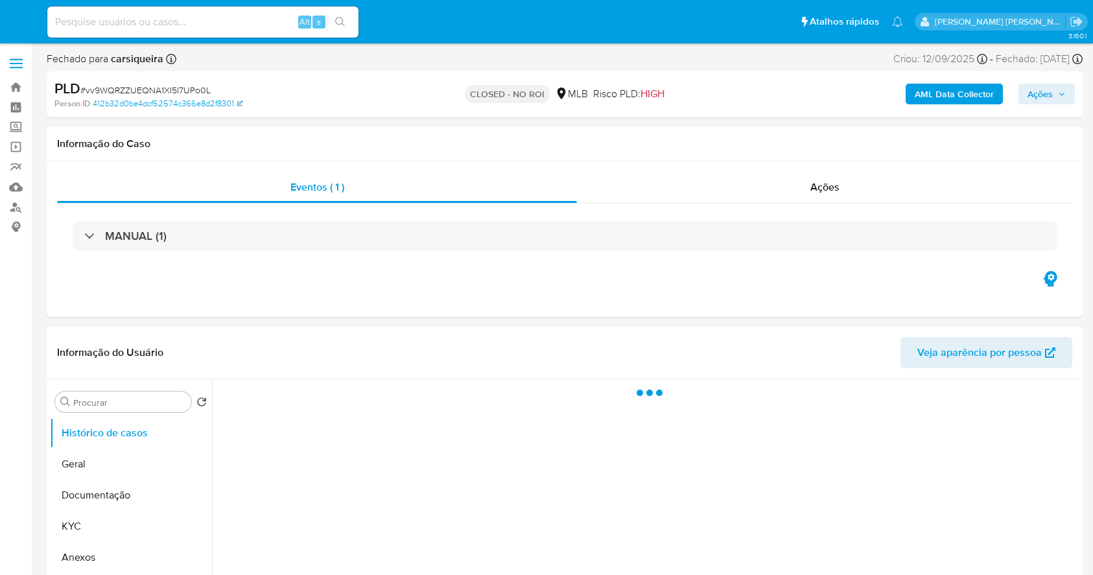
select select "10"
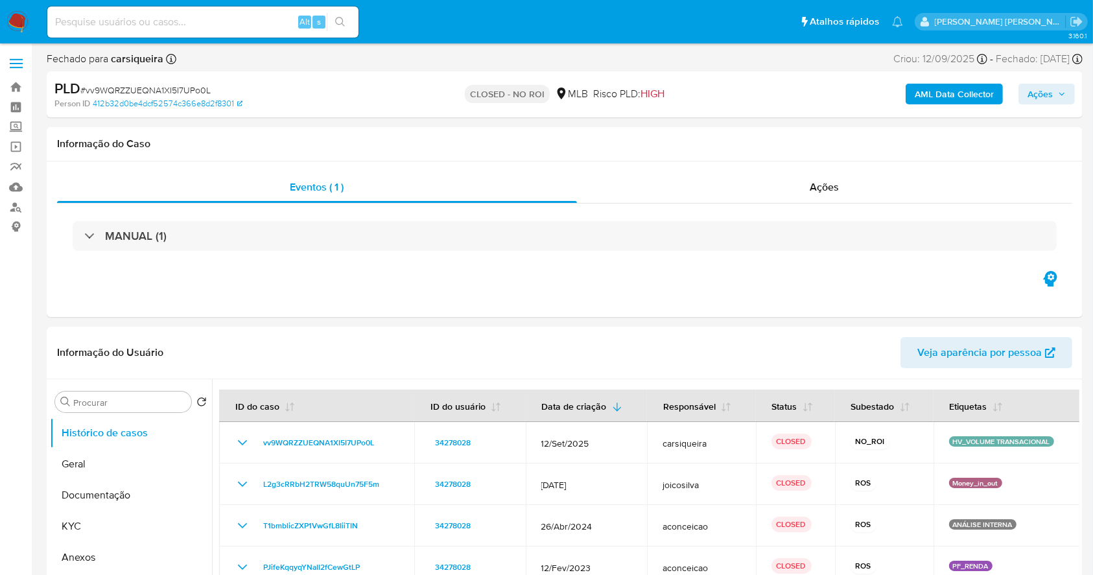
click at [12, 15] on img at bounding box center [17, 22] width 22 height 22
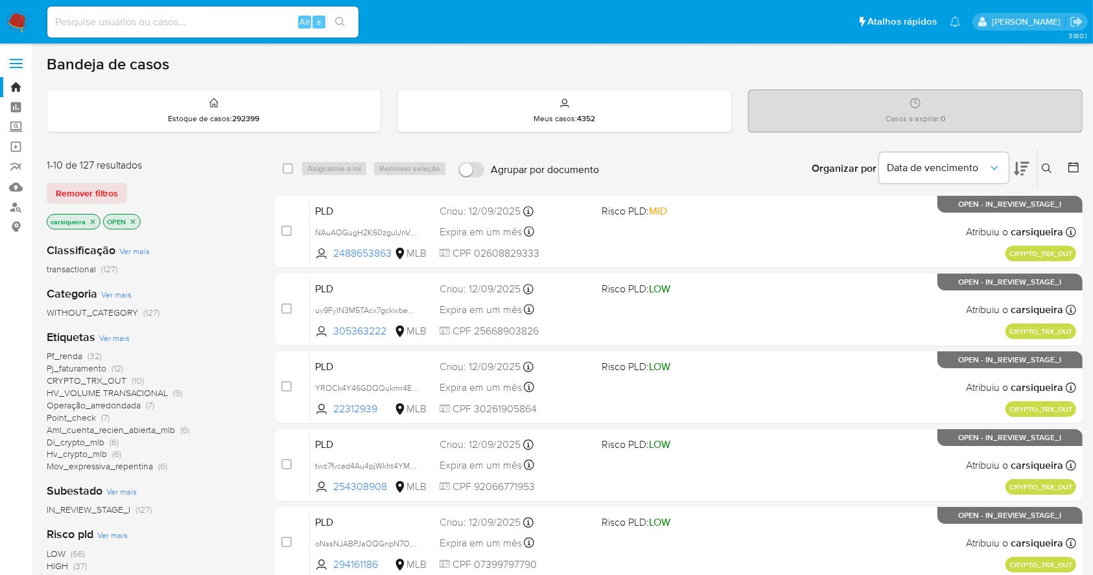
click at [9, 14] on img at bounding box center [17, 22] width 22 height 22
